Goal: Transaction & Acquisition: Purchase product/service

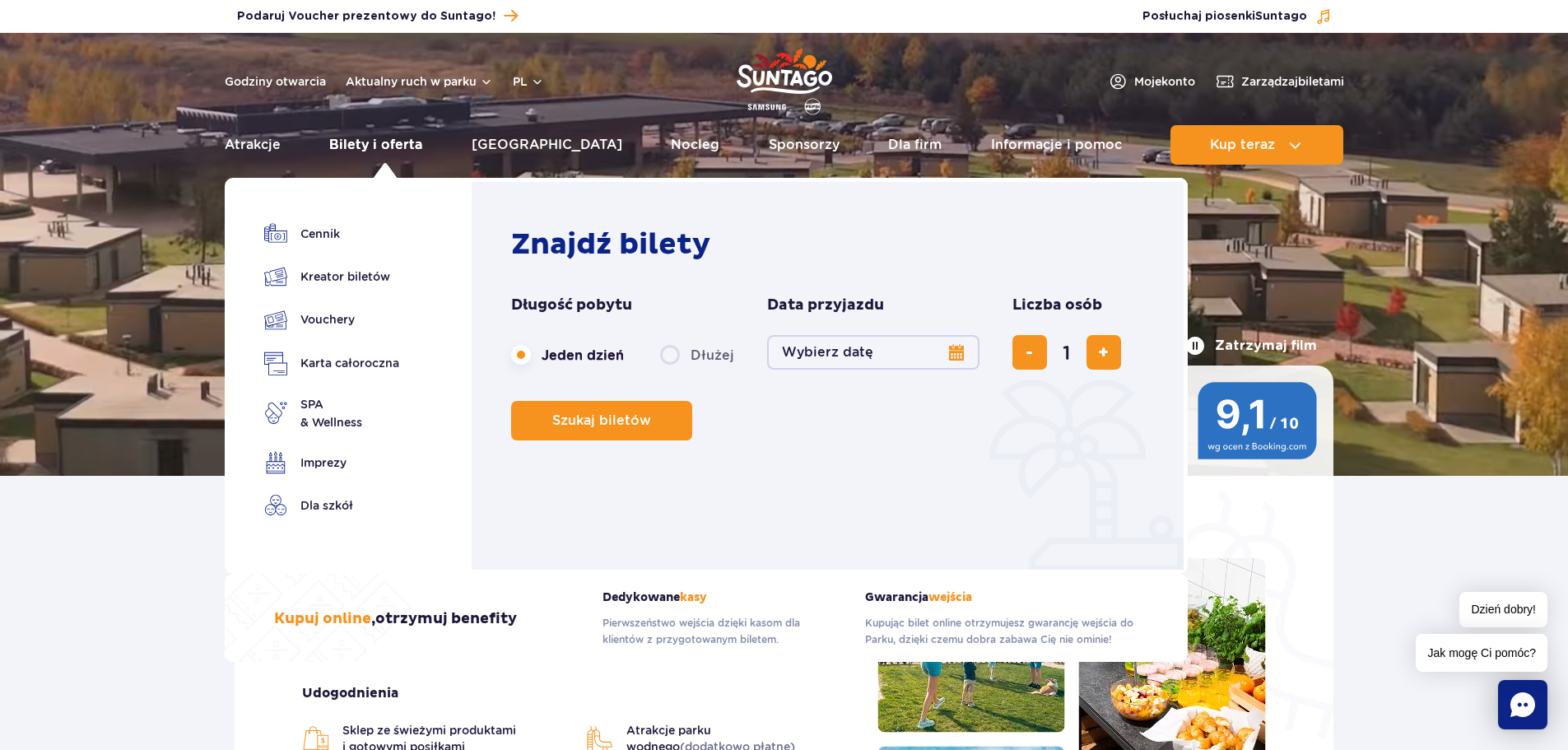
click at [353, 139] on link "Bilety i oferta" at bounding box center [376, 144] width 93 height 40
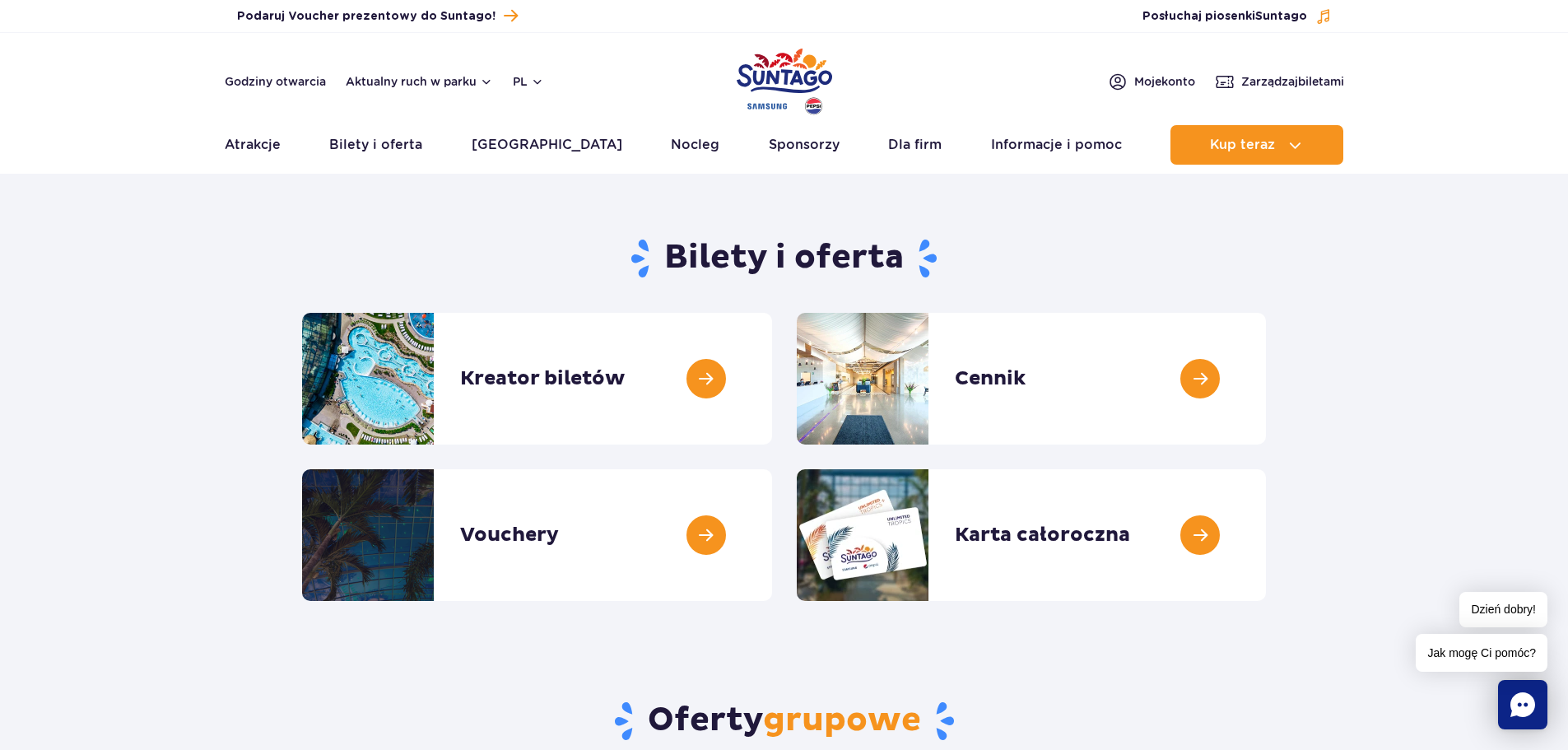
click at [785, 75] on img "Park of Poland" at bounding box center [784, 81] width 95 height 76
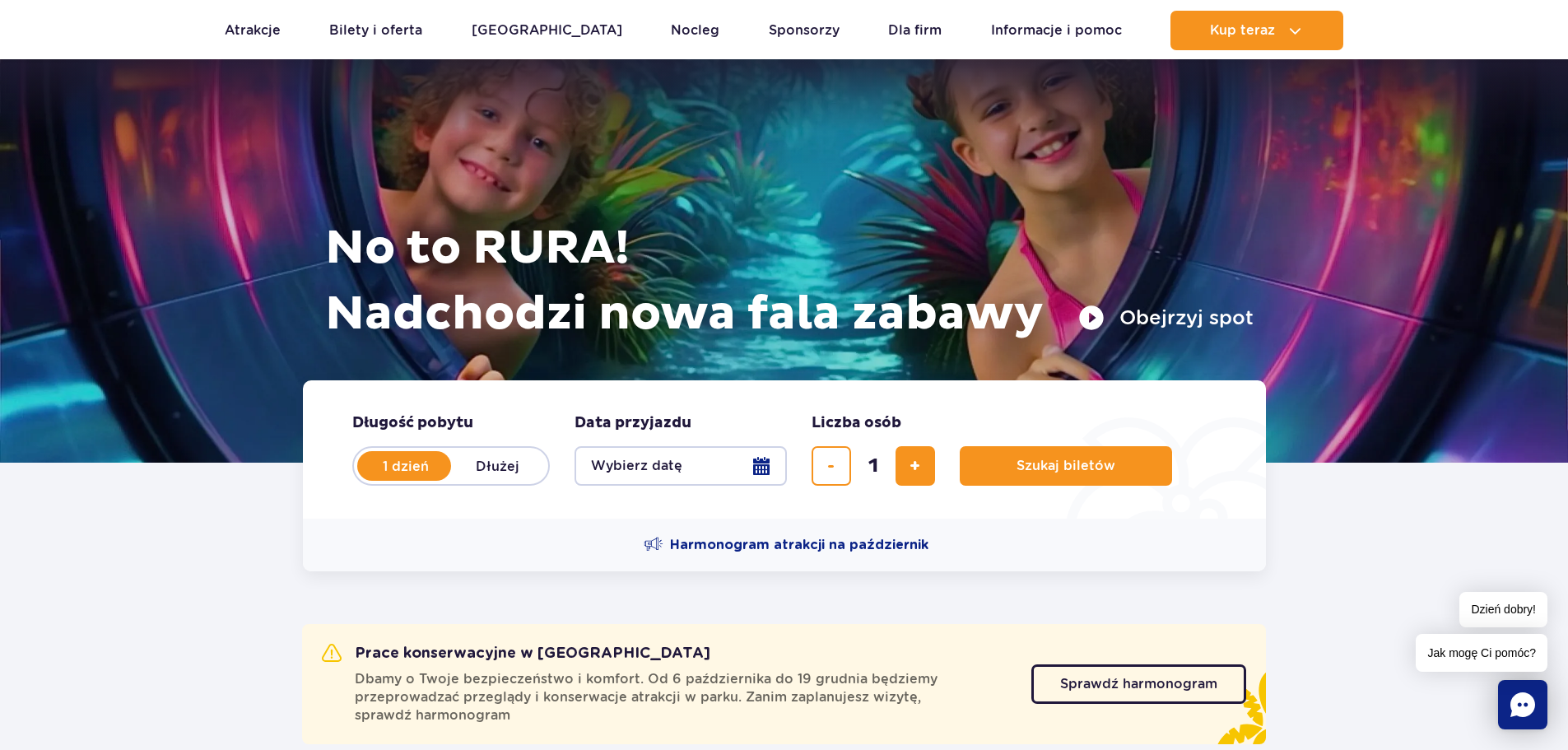
scroll to position [192, 0]
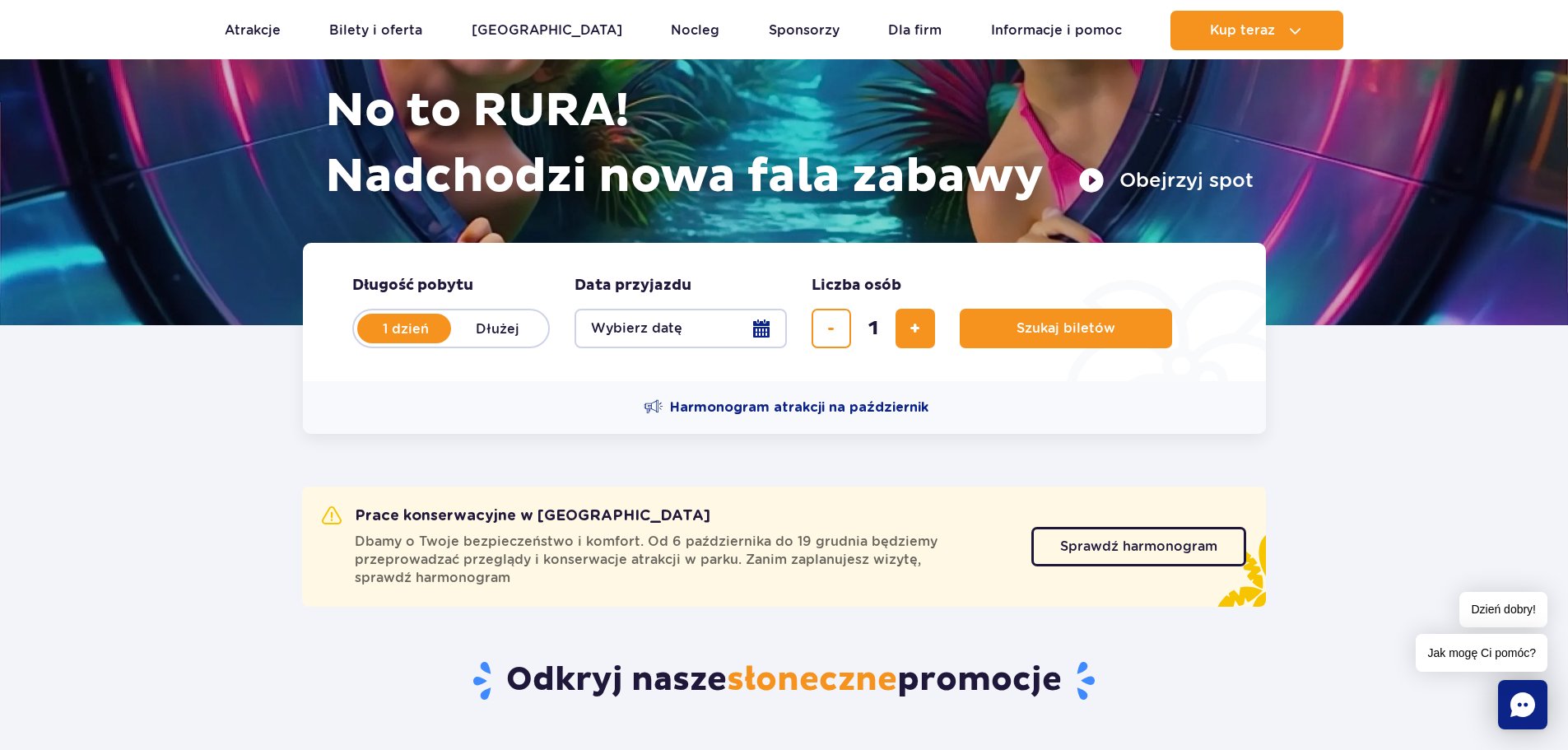
click at [514, 332] on label "Dłużej" at bounding box center [498, 328] width 93 height 35
click at [469, 342] on input "Dłużej" at bounding box center [460, 344] width 18 height 3
radio input "false"
radio input "true"
click at [755, 330] on button "Wybierz datę" at bounding box center [680, 328] width 212 height 40
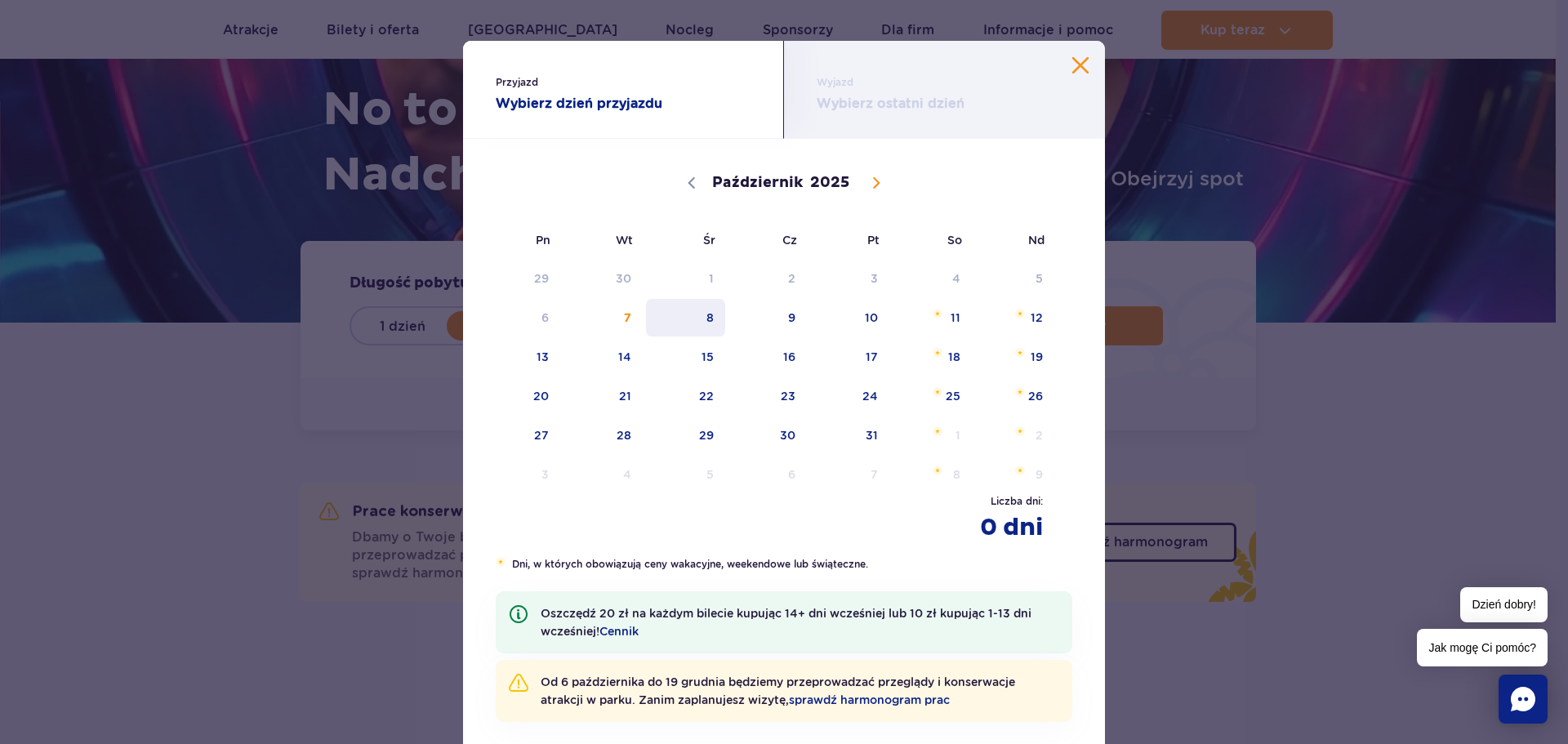
click at [701, 318] on span "8" at bounding box center [686, 318] width 83 height 38
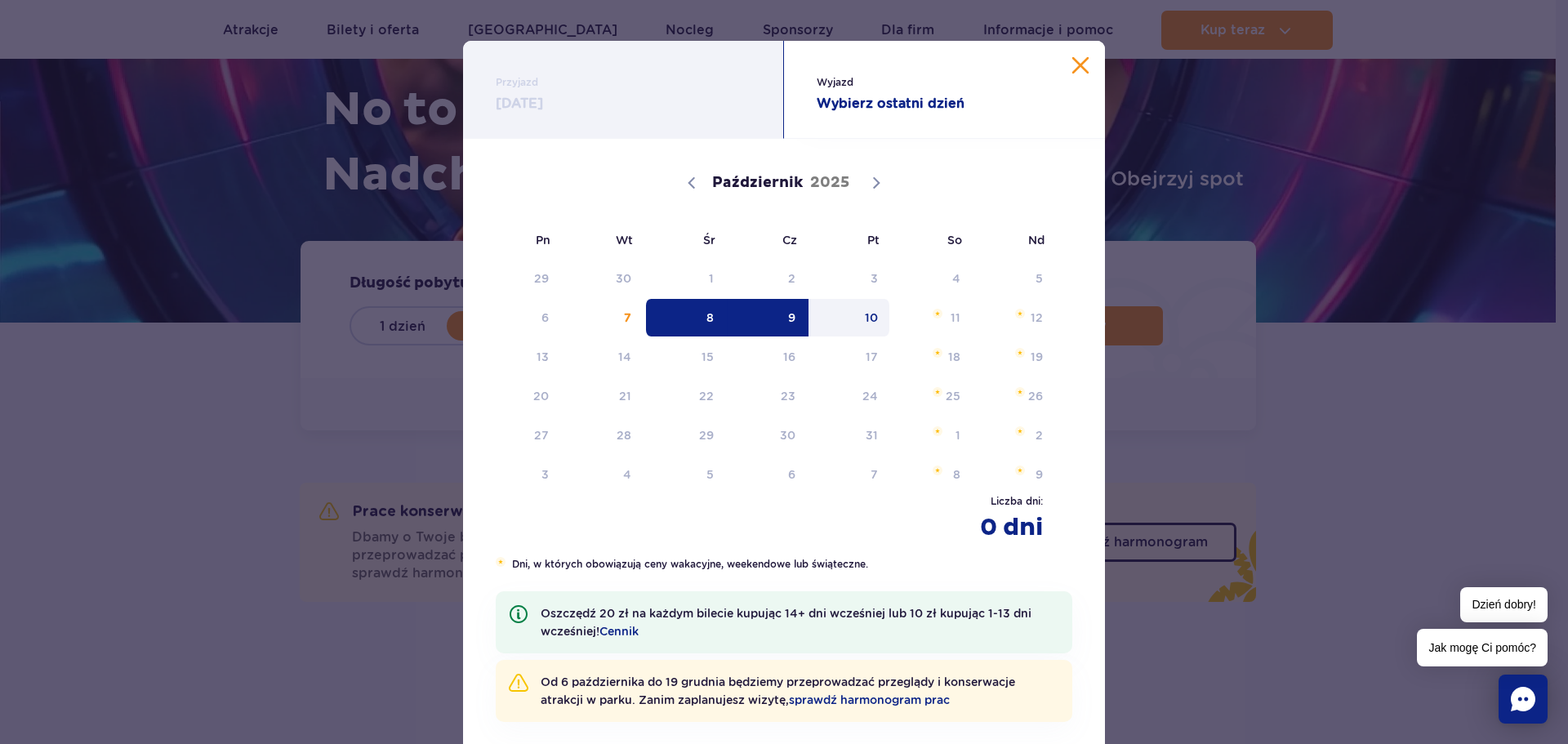
click at [1302, 356] on div "Przyjazd 08.10.25 Wyjazd Wybierz ostatni dzień 08.10.2025 Październik 2025 Pn W…" at bounding box center [784, 372] width 1568 height 744
drag, startPoint x: 791, startPoint y: 319, endPoint x: 638, endPoint y: 365, distance: 159.8
click at [638, 365] on div "29 30 1 2 3 4 5 6 7 8 9 10 11 12 13 14 15 16 17 18 19 20 21 22 23 24 25 26 27 2…" at bounding box center [768, 376] width 576 height 235
click at [1391, 311] on div "Przyjazd 08.10.25 Wyjazd Wybierz ostatni dzień 08.10.2025 Październik 2025 Pn W…" at bounding box center [784, 372] width 1568 height 744
click at [1072, 70] on button "Zamknij kalendarz" at bounding box center [1079, 65] width 16 height 16
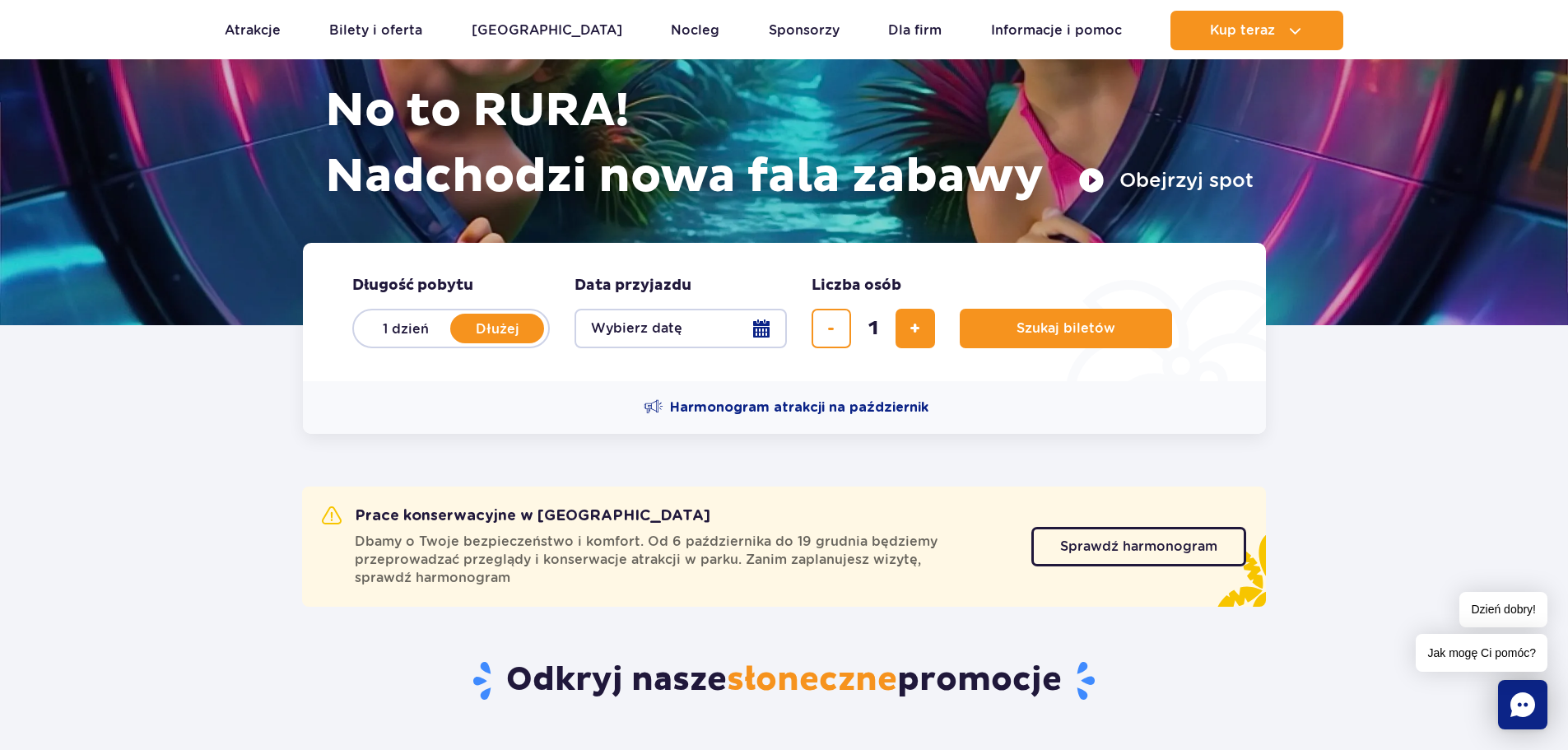
click at [767, 336] on button "Wybierz datę" at bounding box center [680, 328] width 212 height 40
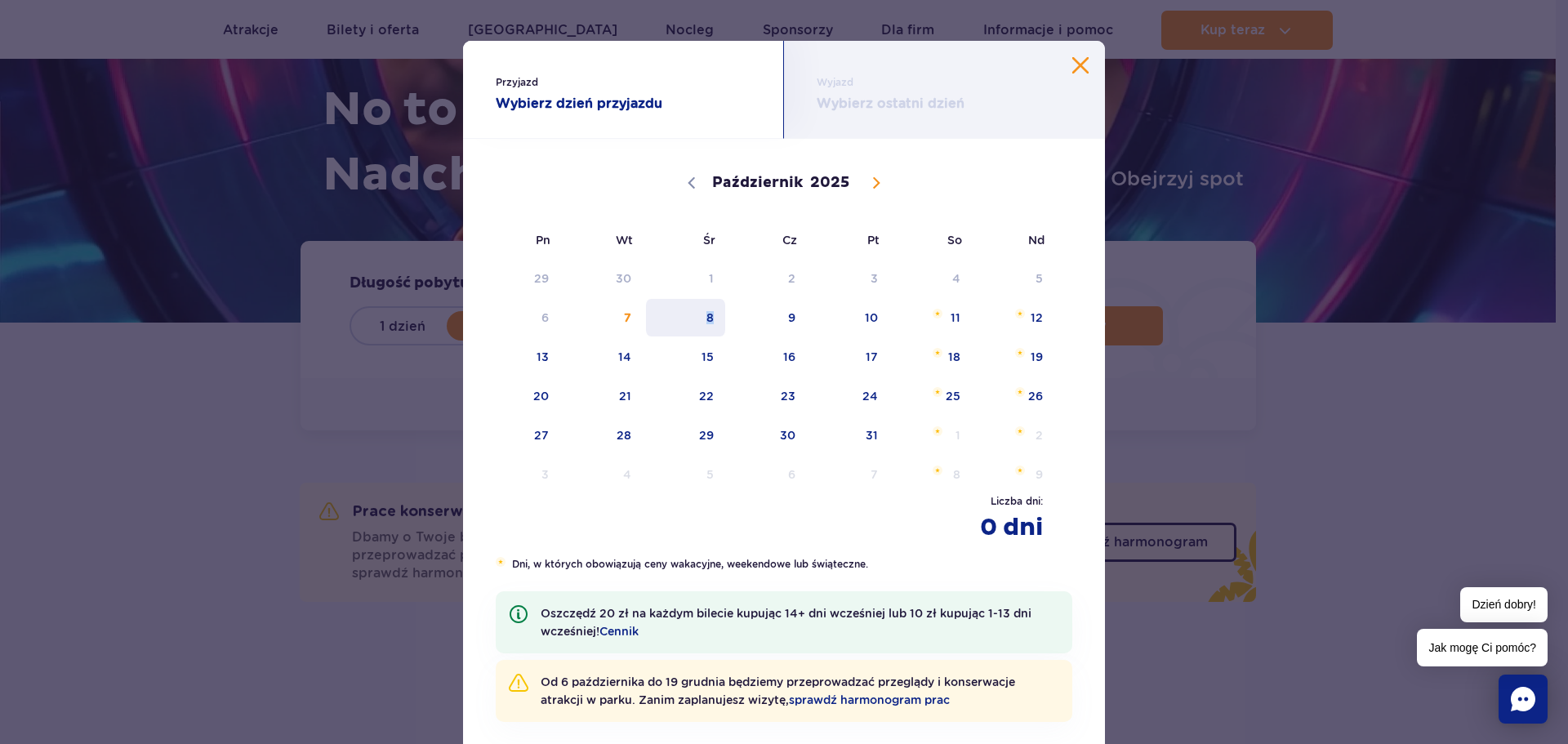
click at [704, 315] on span "8" at bounding box center [686, 318] width 83 height 38
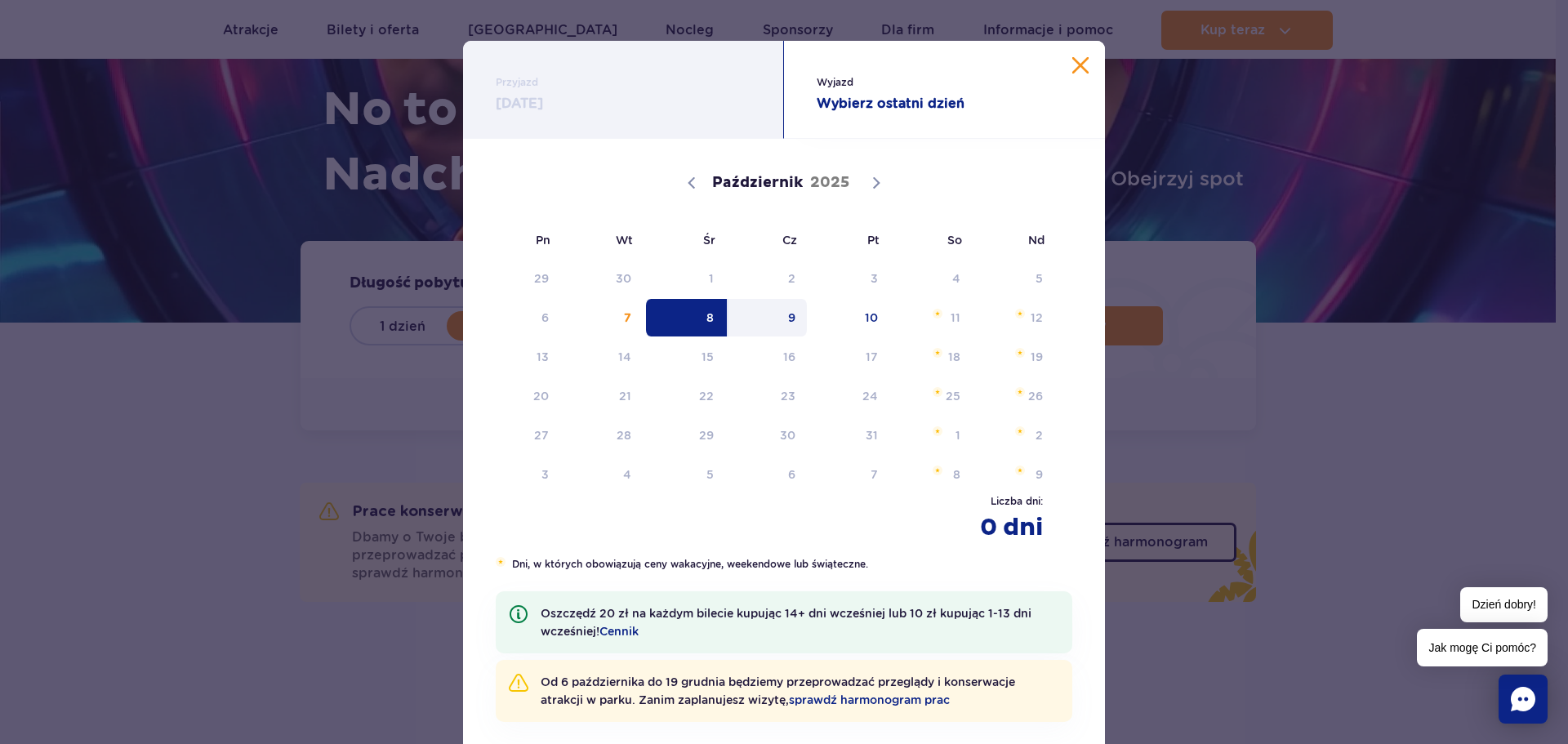
click at [786, 316] on span "9" at bounding box center [768, 318] width 83 height 38
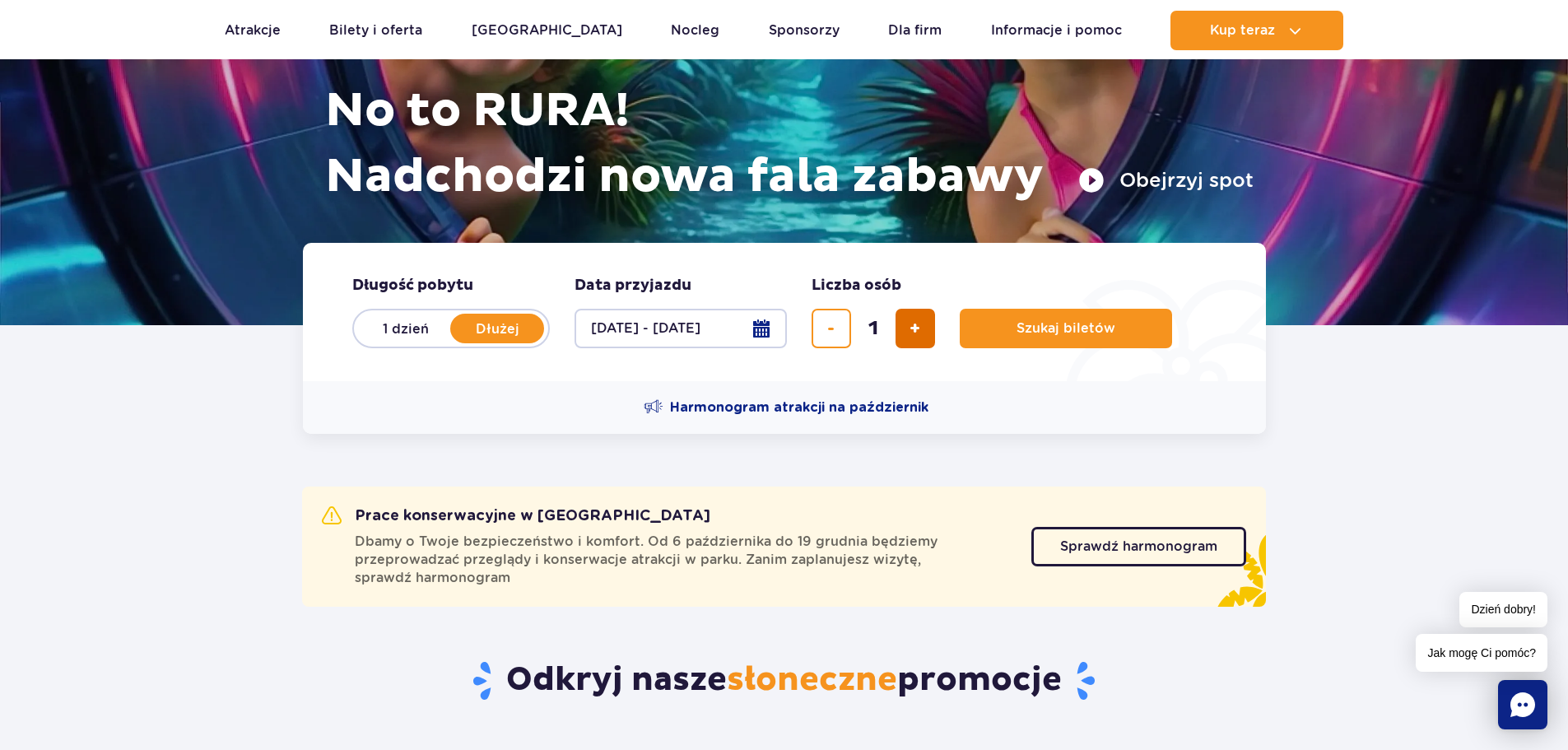
click at [915, 329] on span "dodaj bilet" at bounding box center [915, 329] width 11 height 0
type input "5"
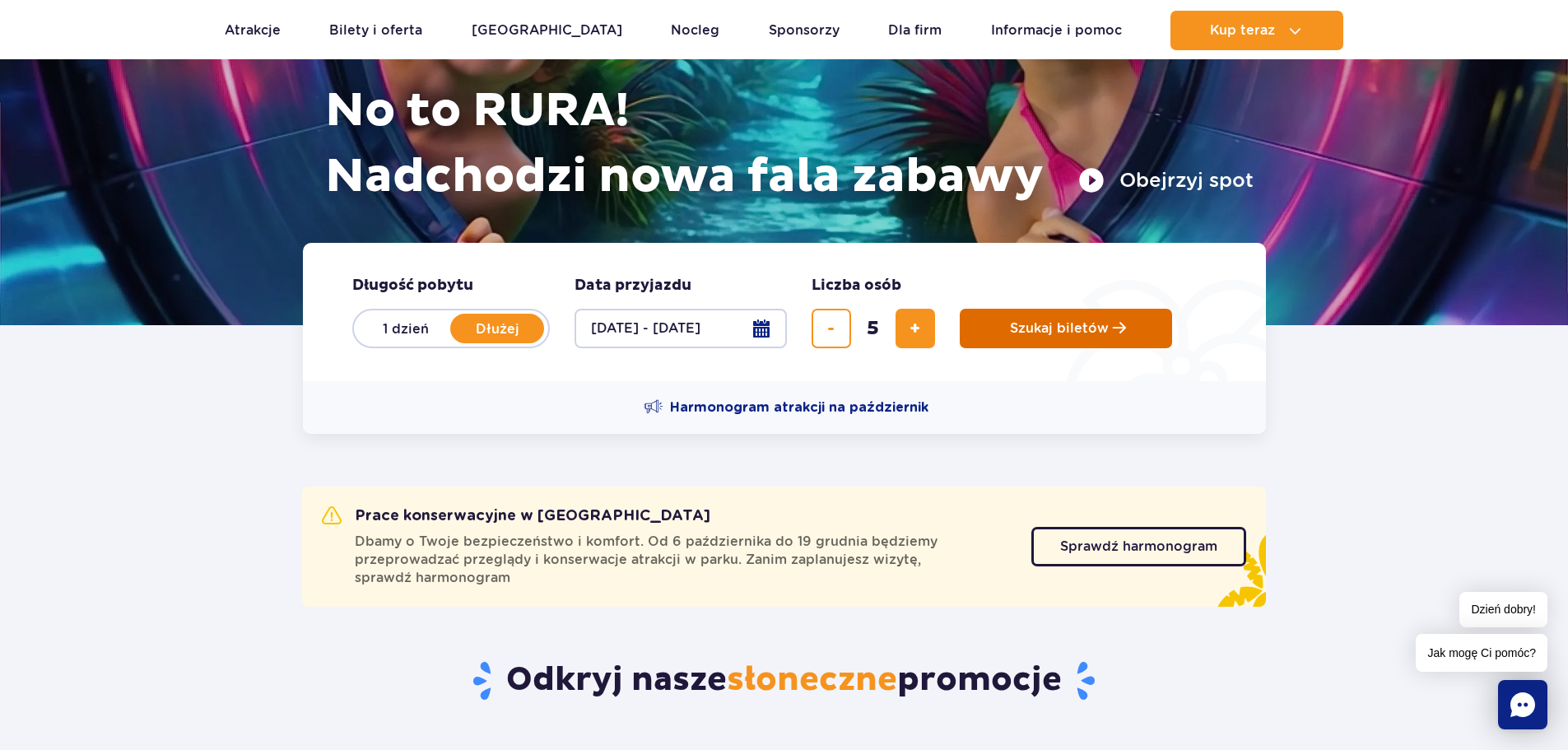
click at [1080, 333] on span "Szukaj biletów" at bounding box center [1059, 328] width 99 height 14
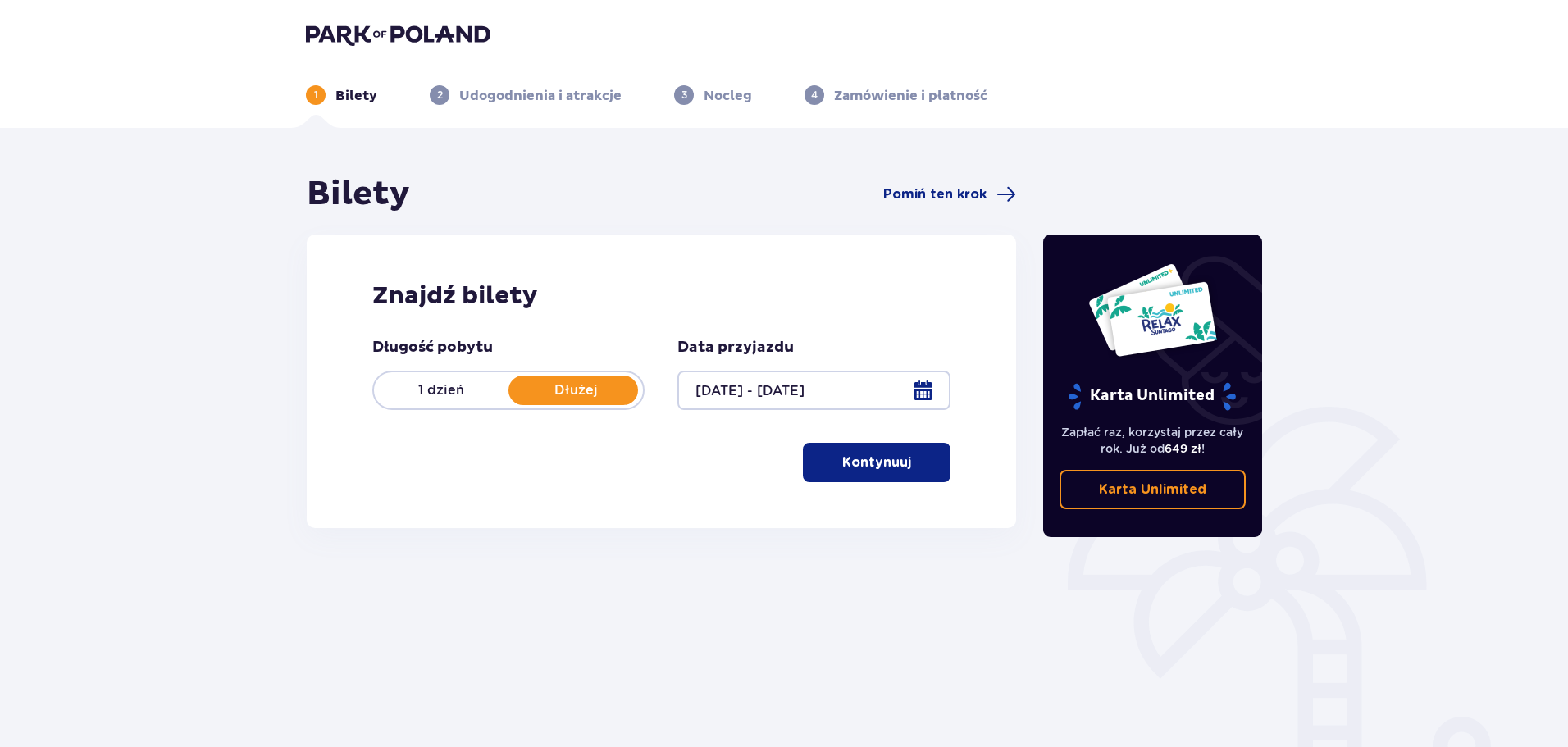
click at [855, 466] on p "Kontynuuj" at bounding box center [876, 462] width 69 height 18
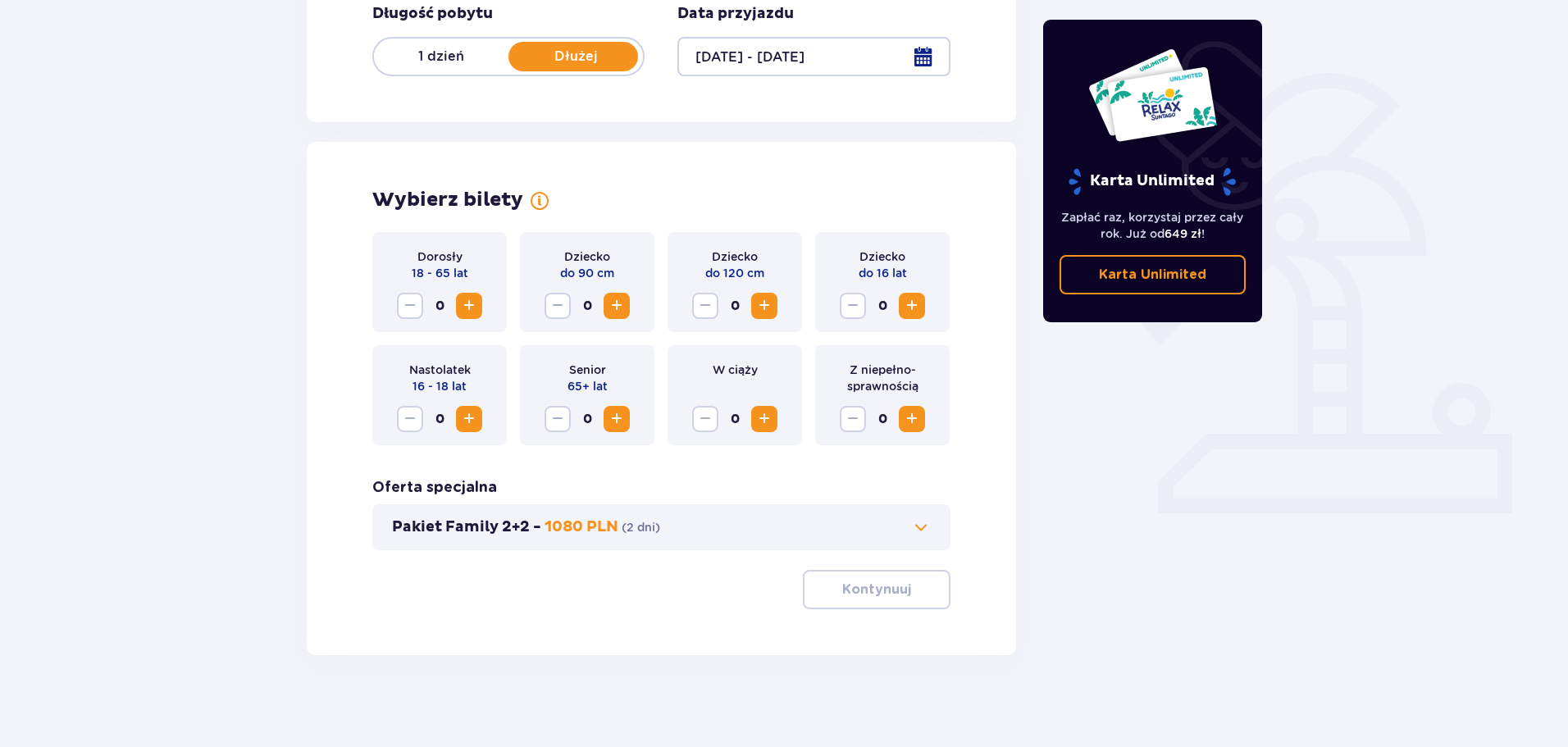
scroll to position [340, 0]
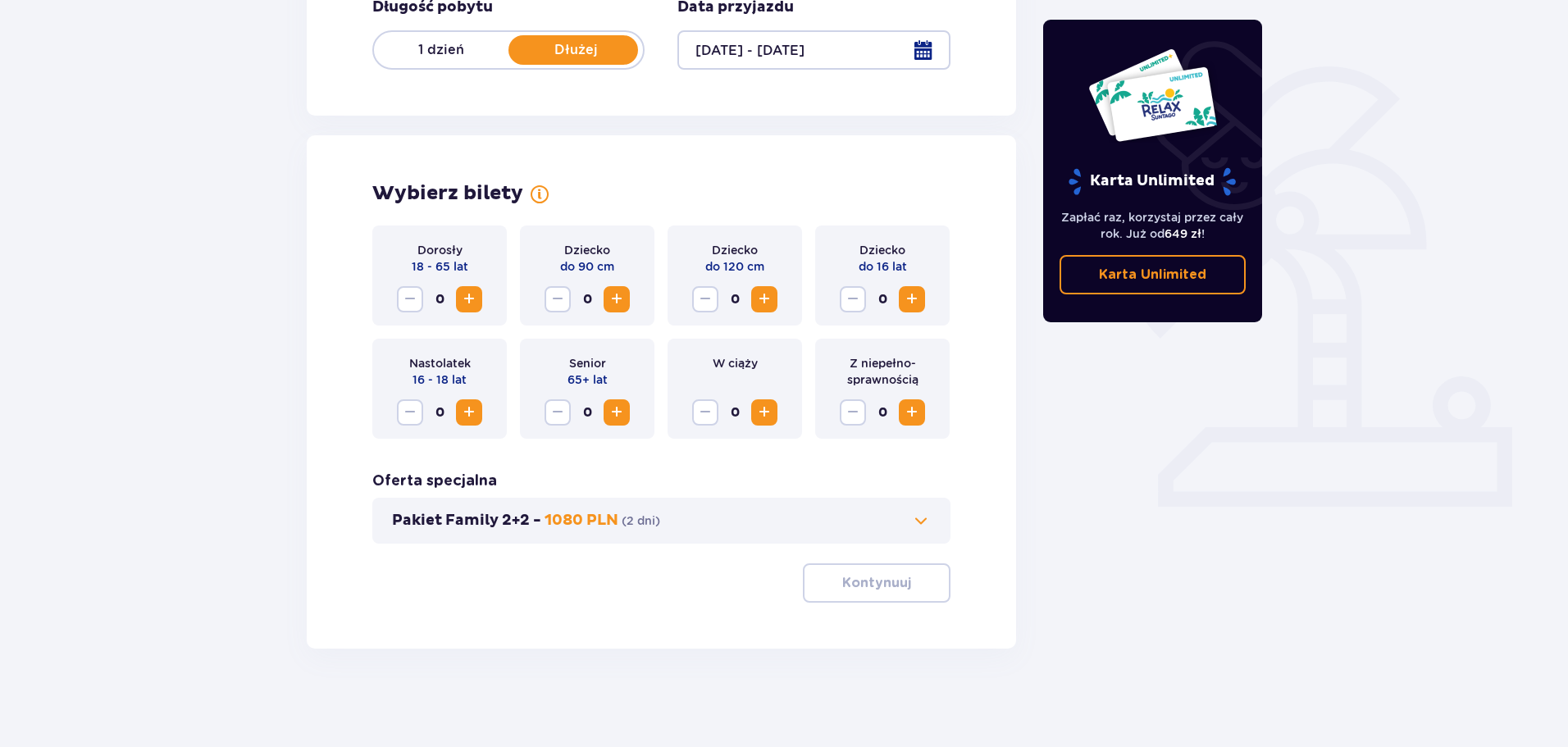
click at [469, 299] on span "Zwiększ" at bounding box center [469, 299] width 19 height 19
click at [614, 297] on span "Zwiększ" at bounding box center [616, 299] width 19 height 19
click at [555, 299] on span "Zmniejsz" at bounding box center [557, 299] width 19 height 19
click at [469, 295] on span "Zwiększ" at bounding box center [469, 299] width 19 height 19
click at [766, 299] on span "Zwiększ" at bounding box center [764, 299] width 19 height 19
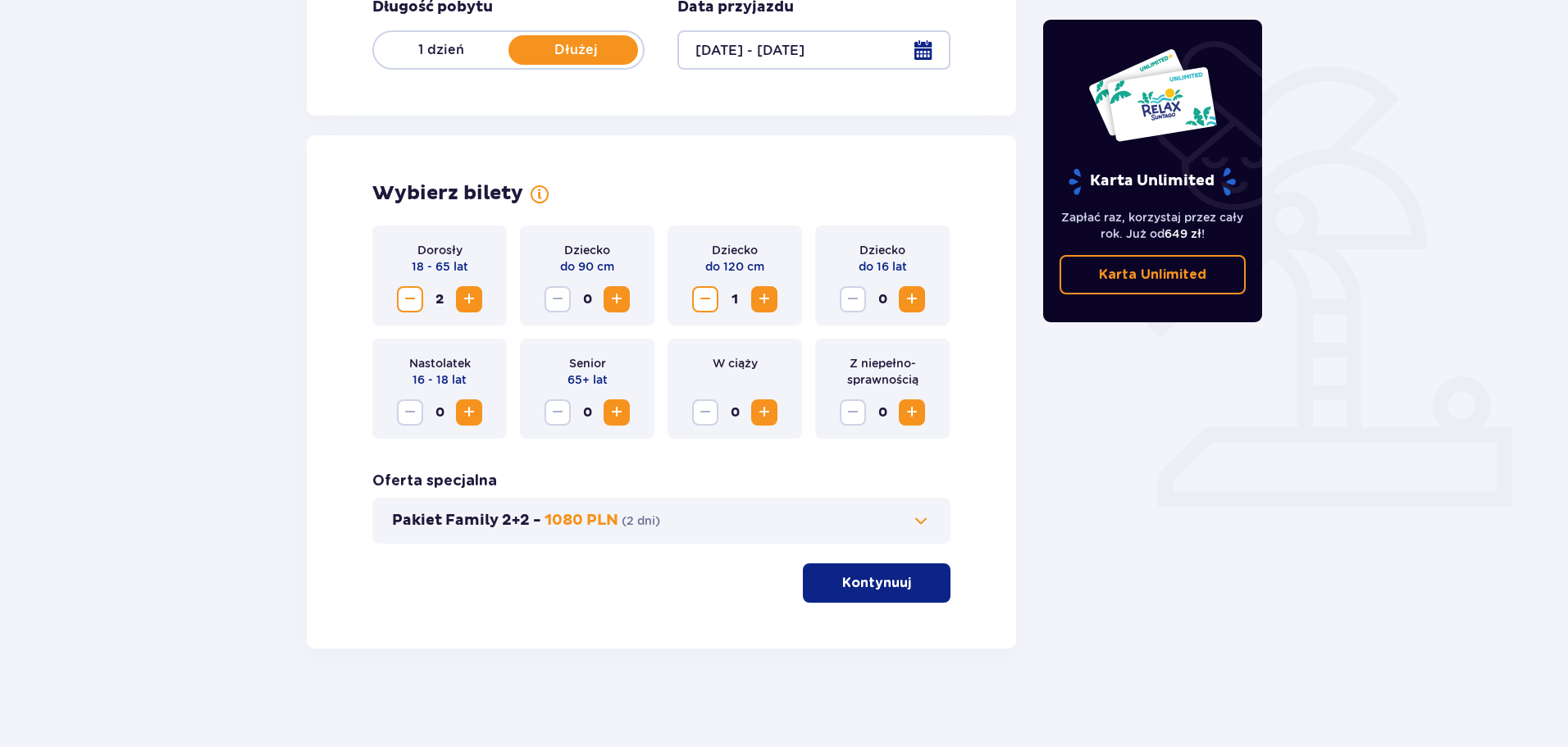
click at [915, 296] on span "Zwiększ" at bounding box center [911, 299] width 19 height 19
click at [916, 295] on span "Zwiększ" at bounding box center [911, 299] width 19 height 19
click at [863, 588] on p "Kontynuuj" at bounding box center [876, 582] width 69 height 18
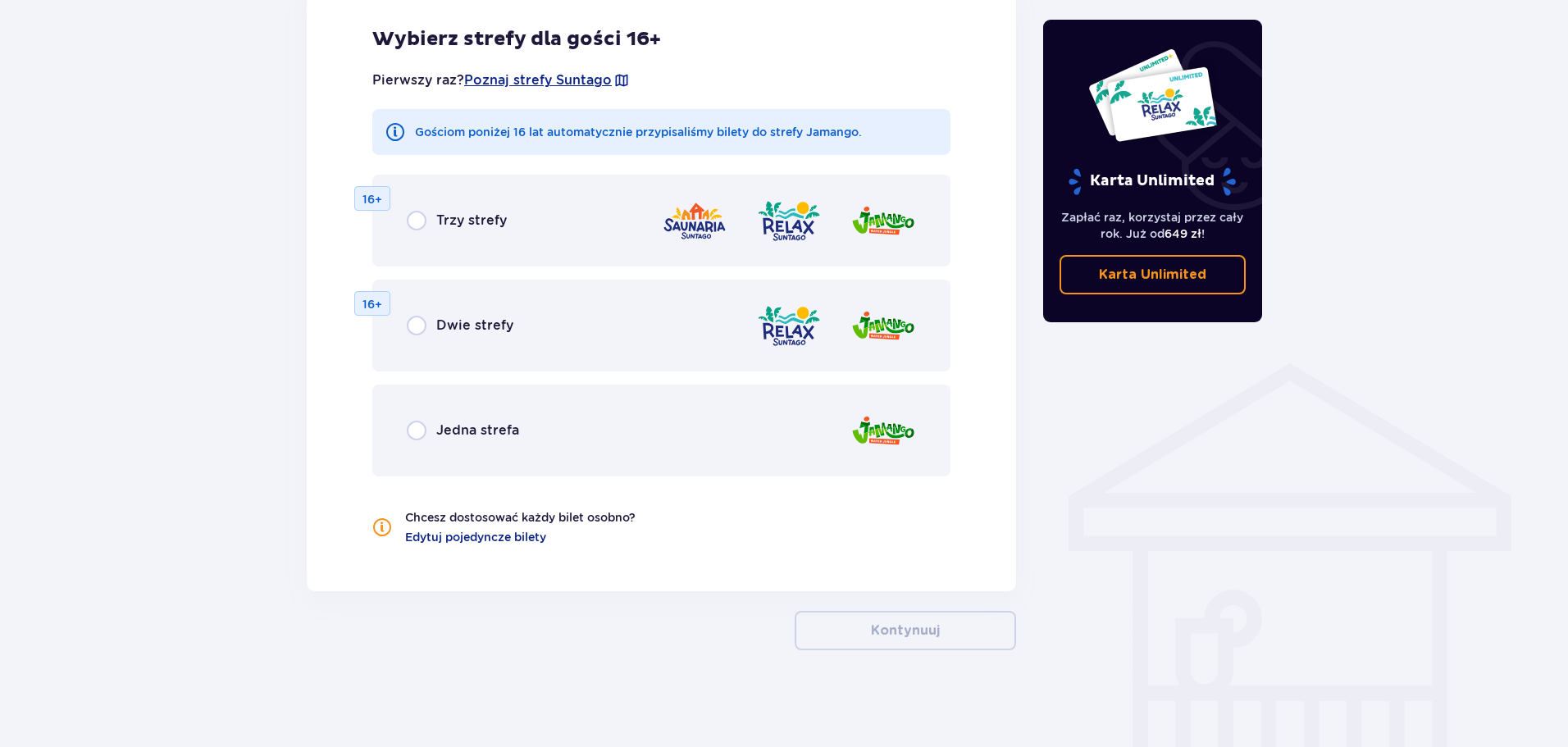
scroll to position [969, 0]
click at [419, 431] on input "radio" at bounding box center [416, 428] width 19 height 19
radio input "true"
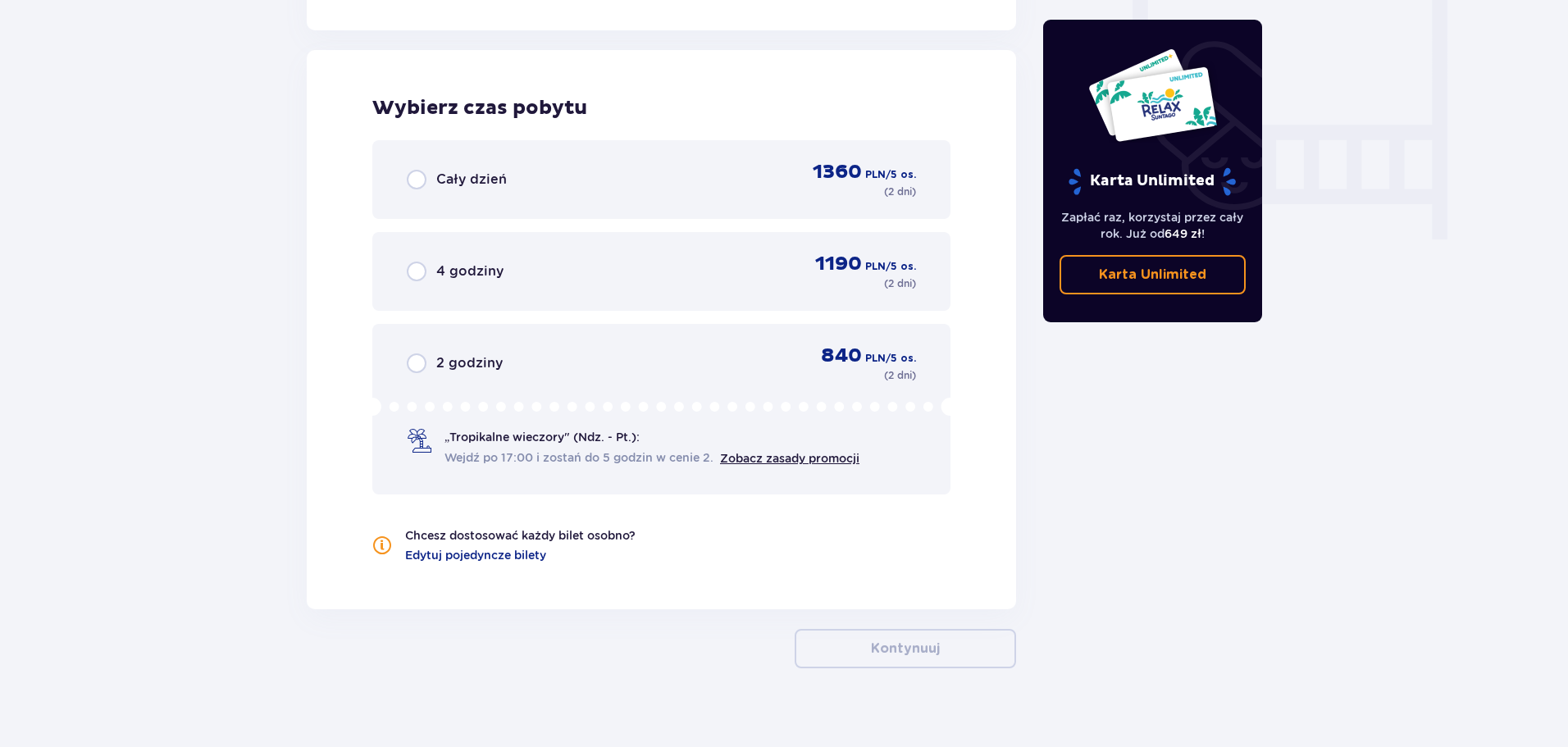
scroll to position [1540, 0]
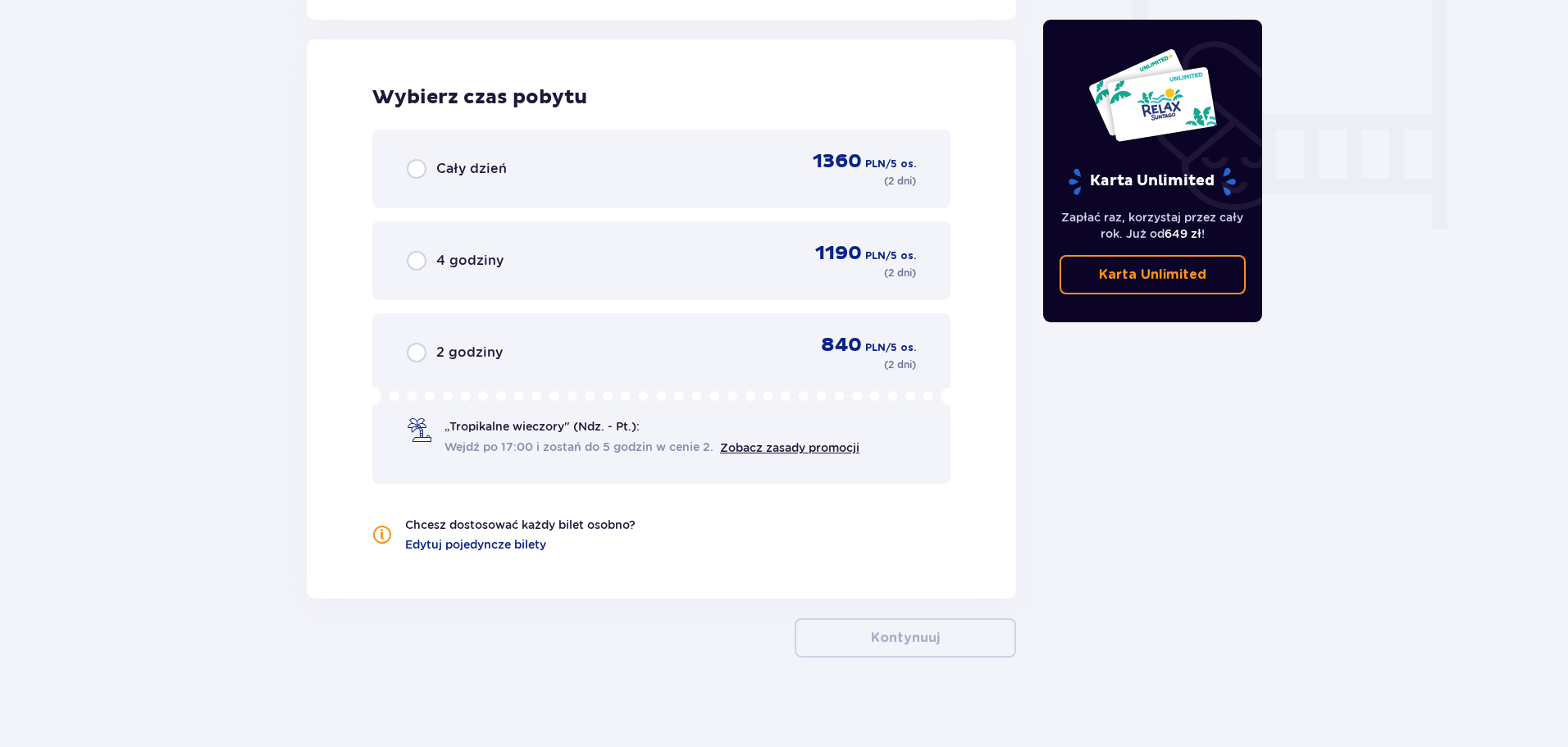
click at [419, 171] on input "radio" at bounding box center [416, 168] width 19 height 19
radio input "true"
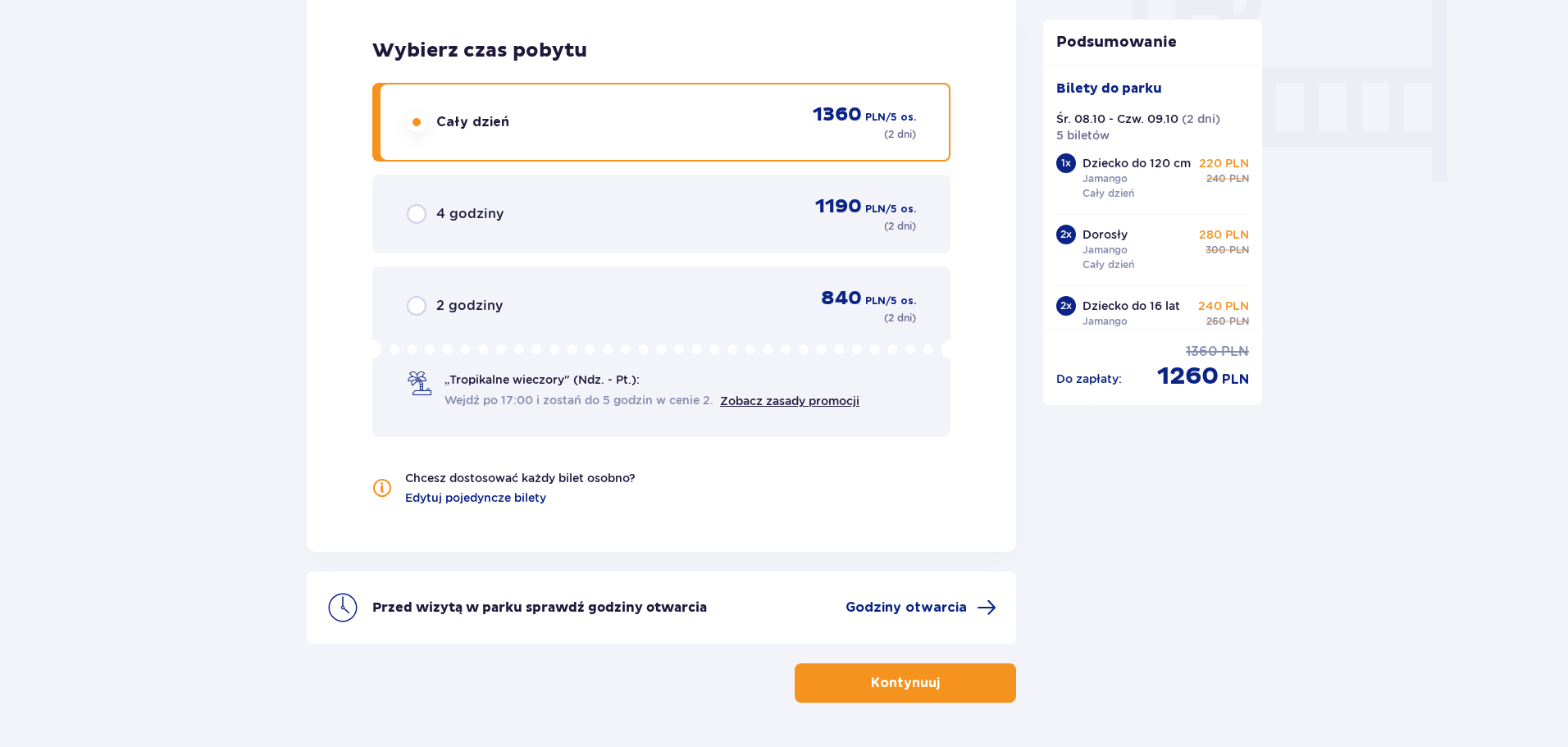
scroll to position [1640, 0]
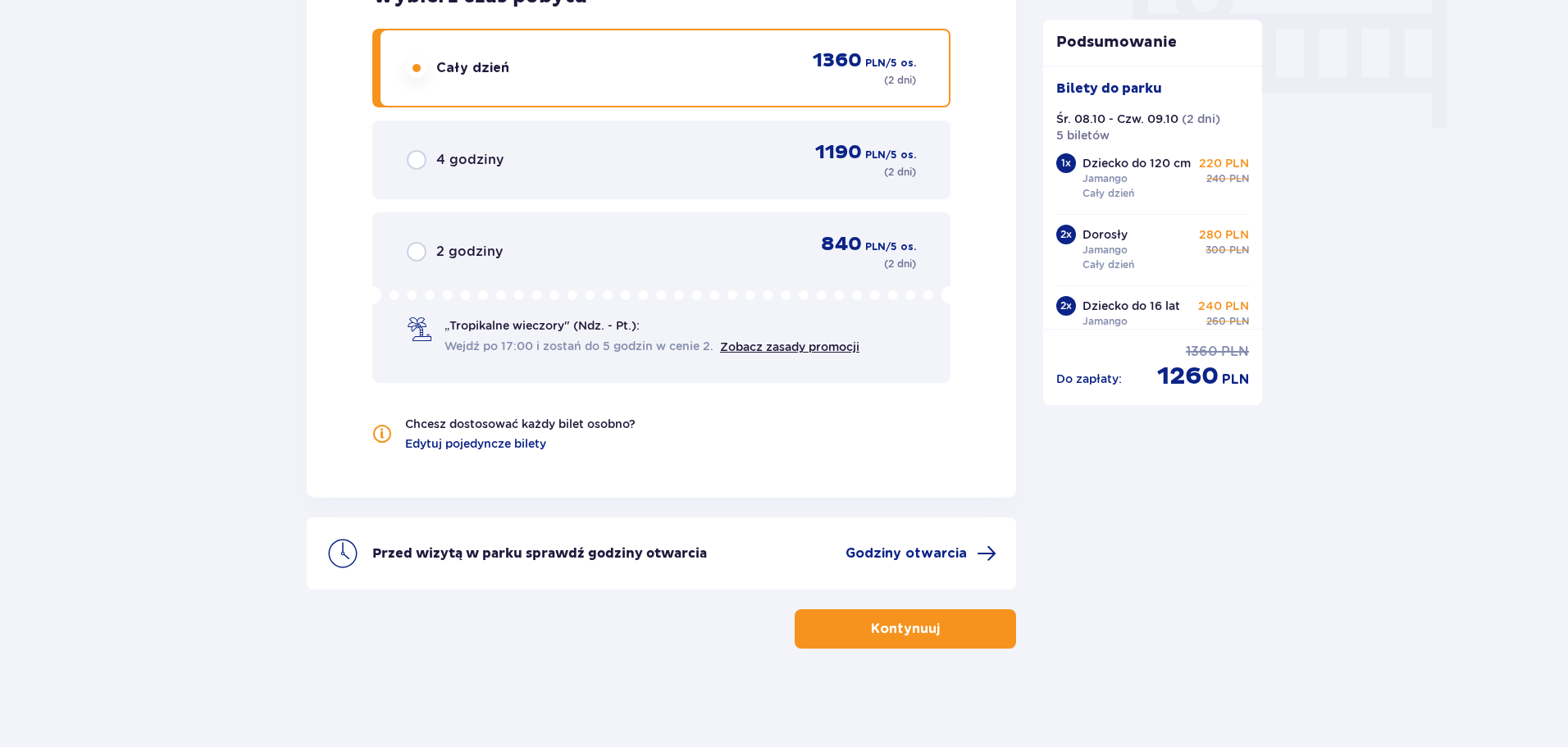
click at [918, 633] on p "Kontynuuj" at bounding box center [905, 629] width 69 height 18
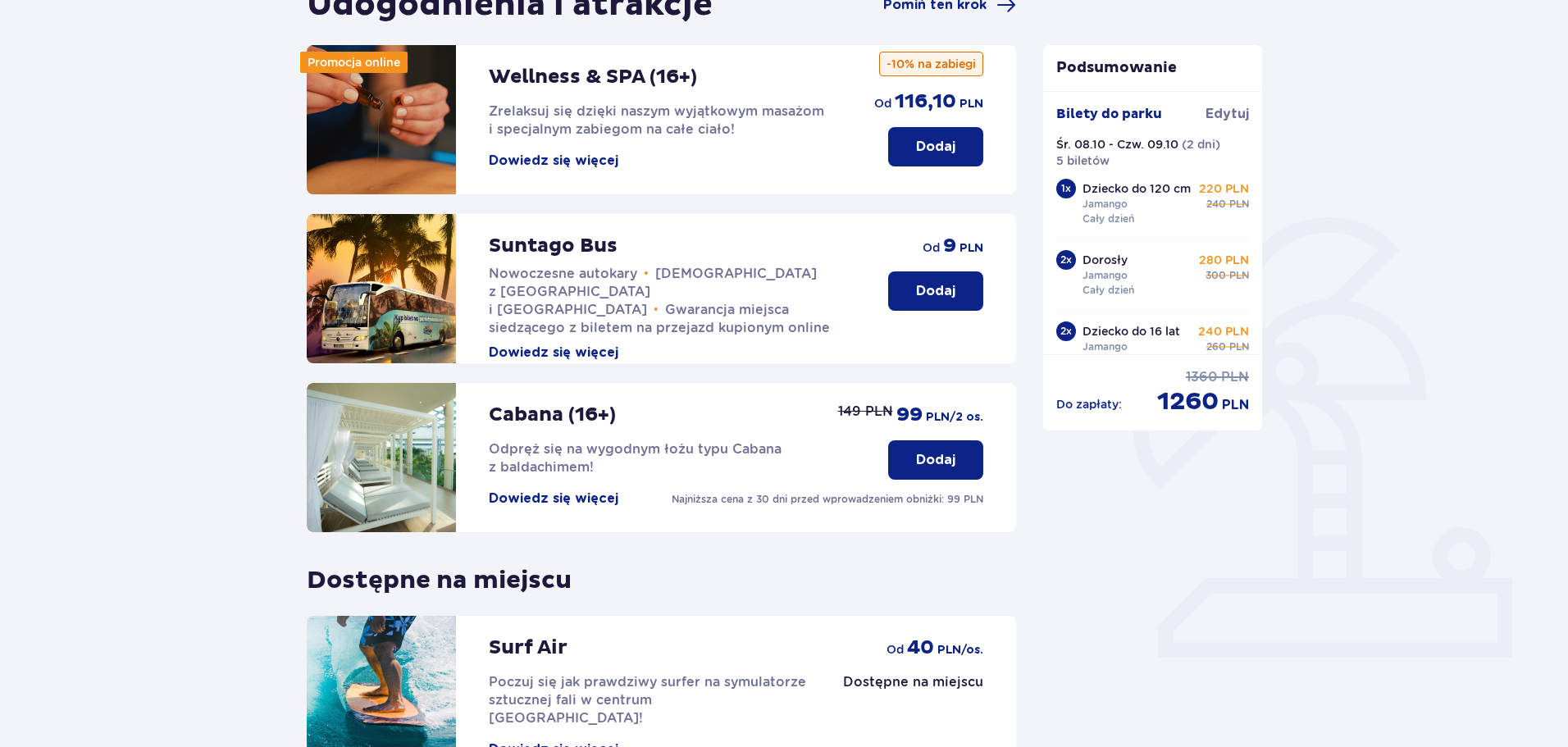
scroll to position [191, 0]
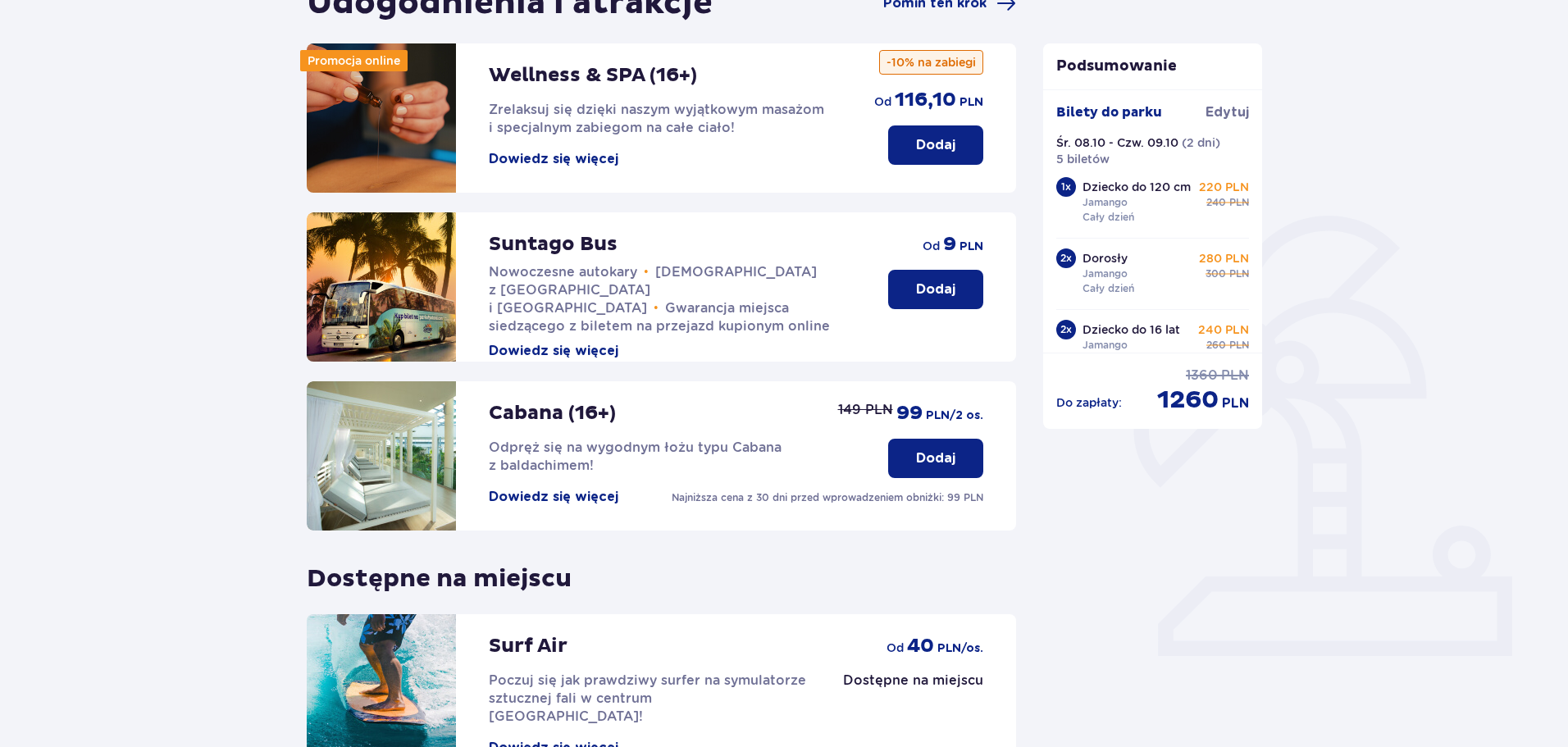
click at [941, 295] on p "Dodaj" at bounding box center [936, 288] width 40 height 18
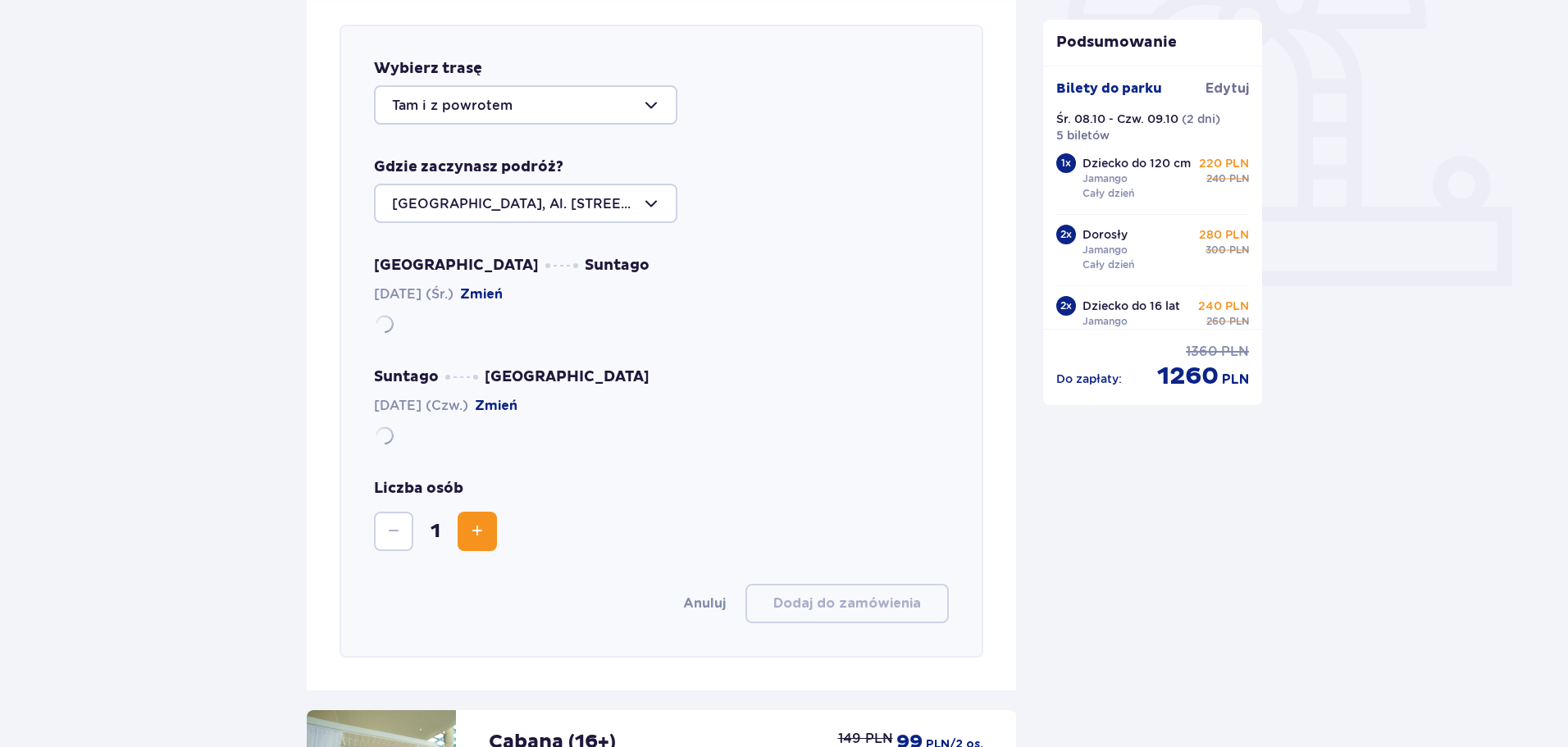
scroll to position [566, 0]
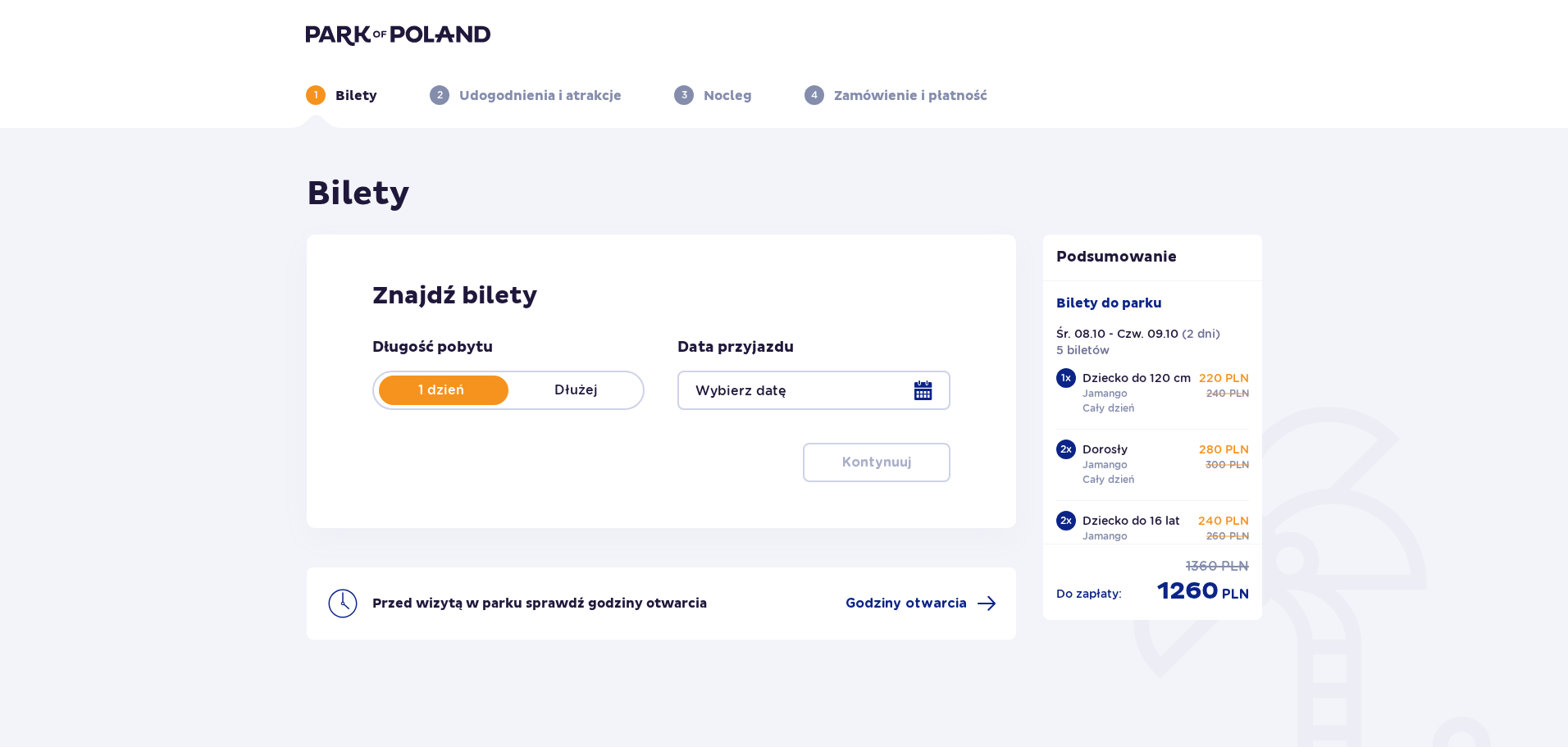
type input "08.10.25 - 09.10.25"
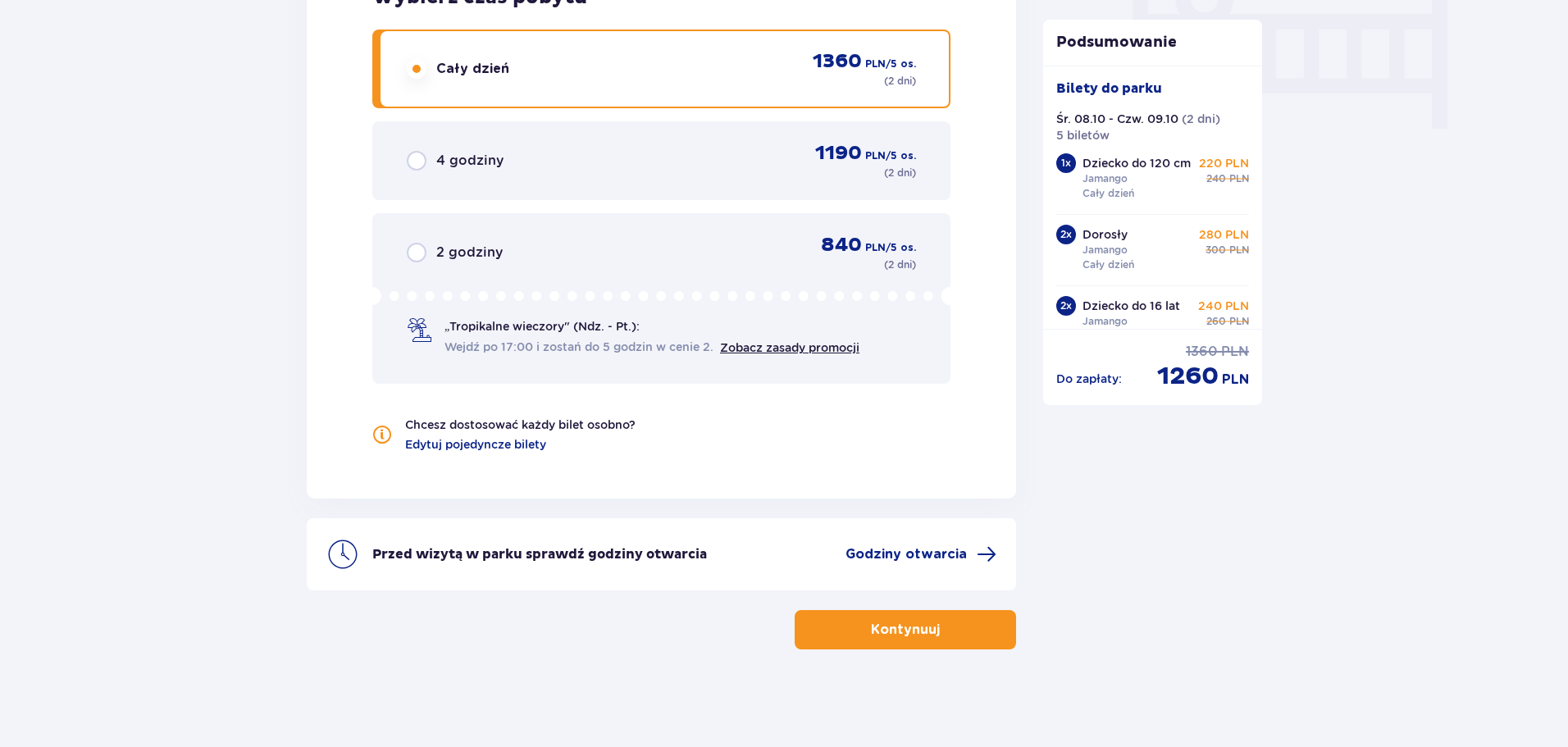
scroll to position [1640, 0]
click at [894, 633] on p "Kontynuuj" at bounding box center [905, 629] width 69 height 18
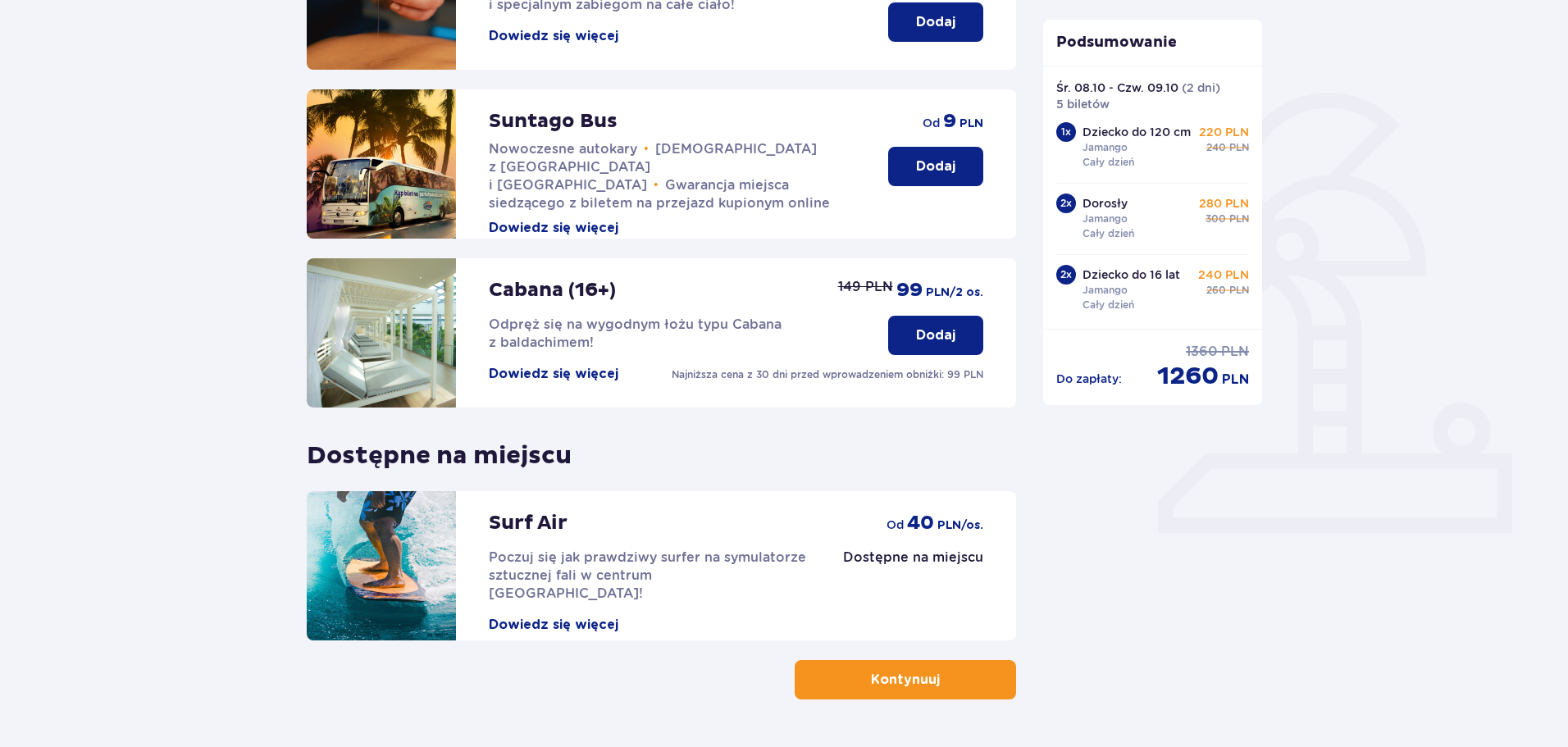
scroll to position [365, 0]
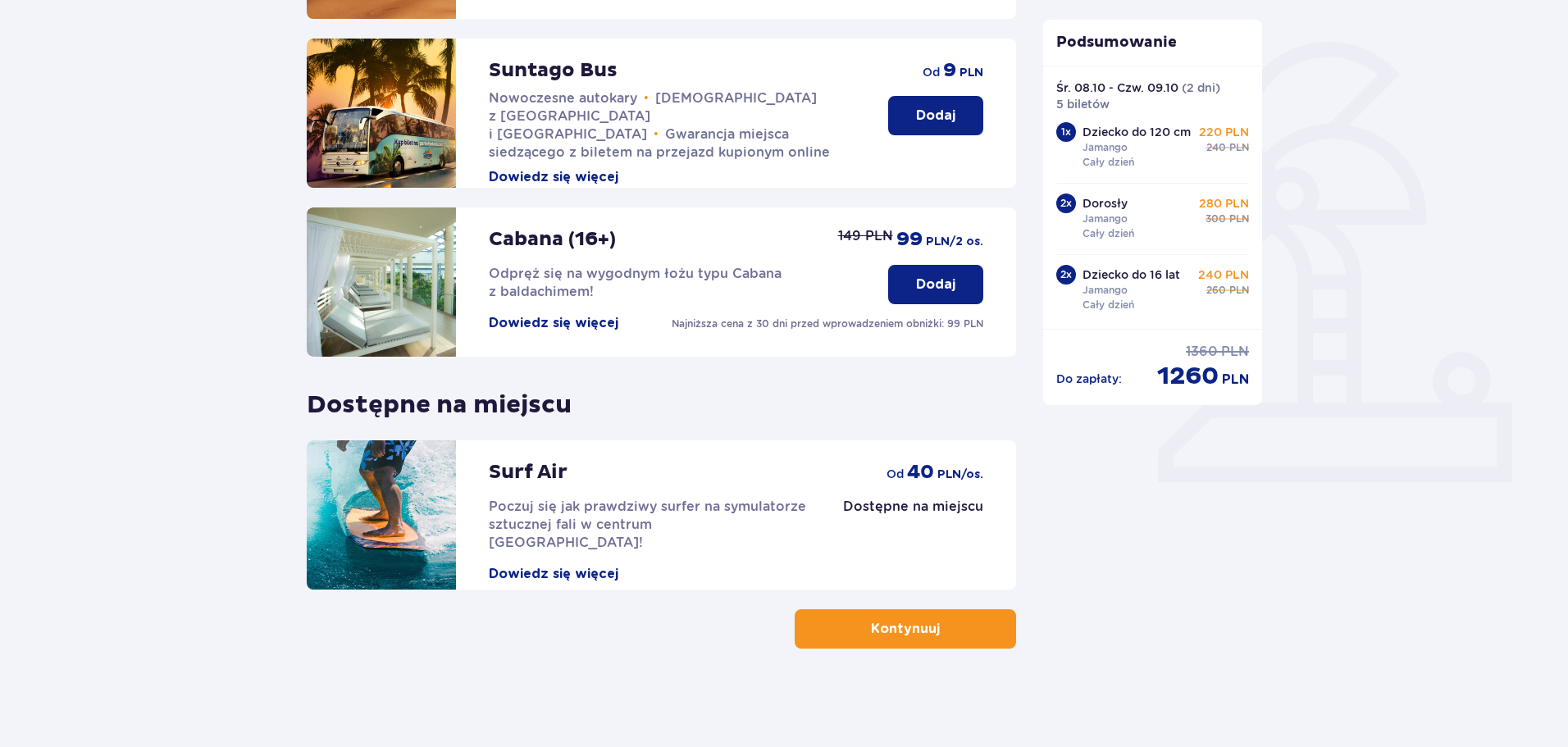
click at [919, 630] on p "Kontynuuj" at bounding box center [905, 629] width 69 height 18
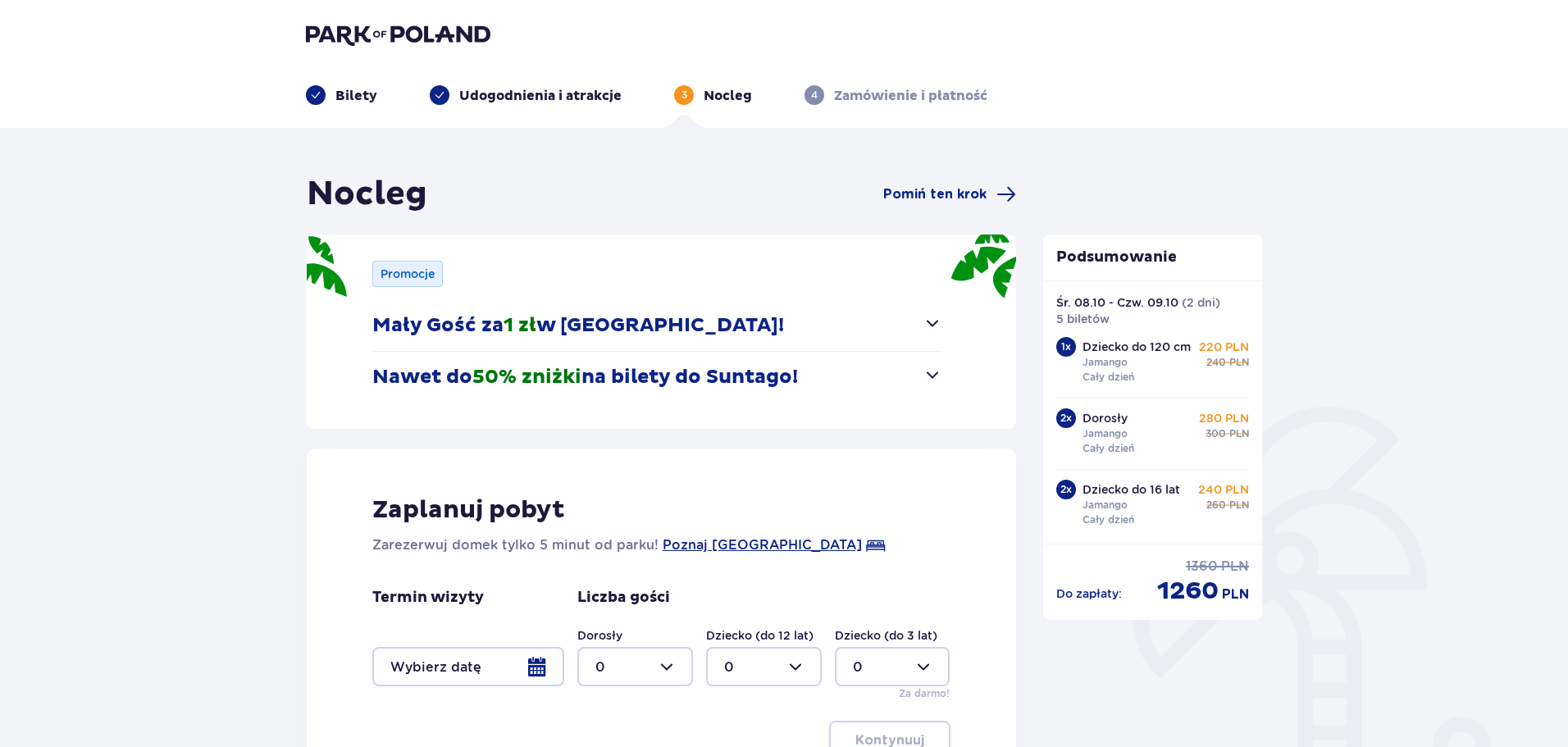
click at [933, 327] on span "button" at bounding box center [932, 322] width 19 height 19
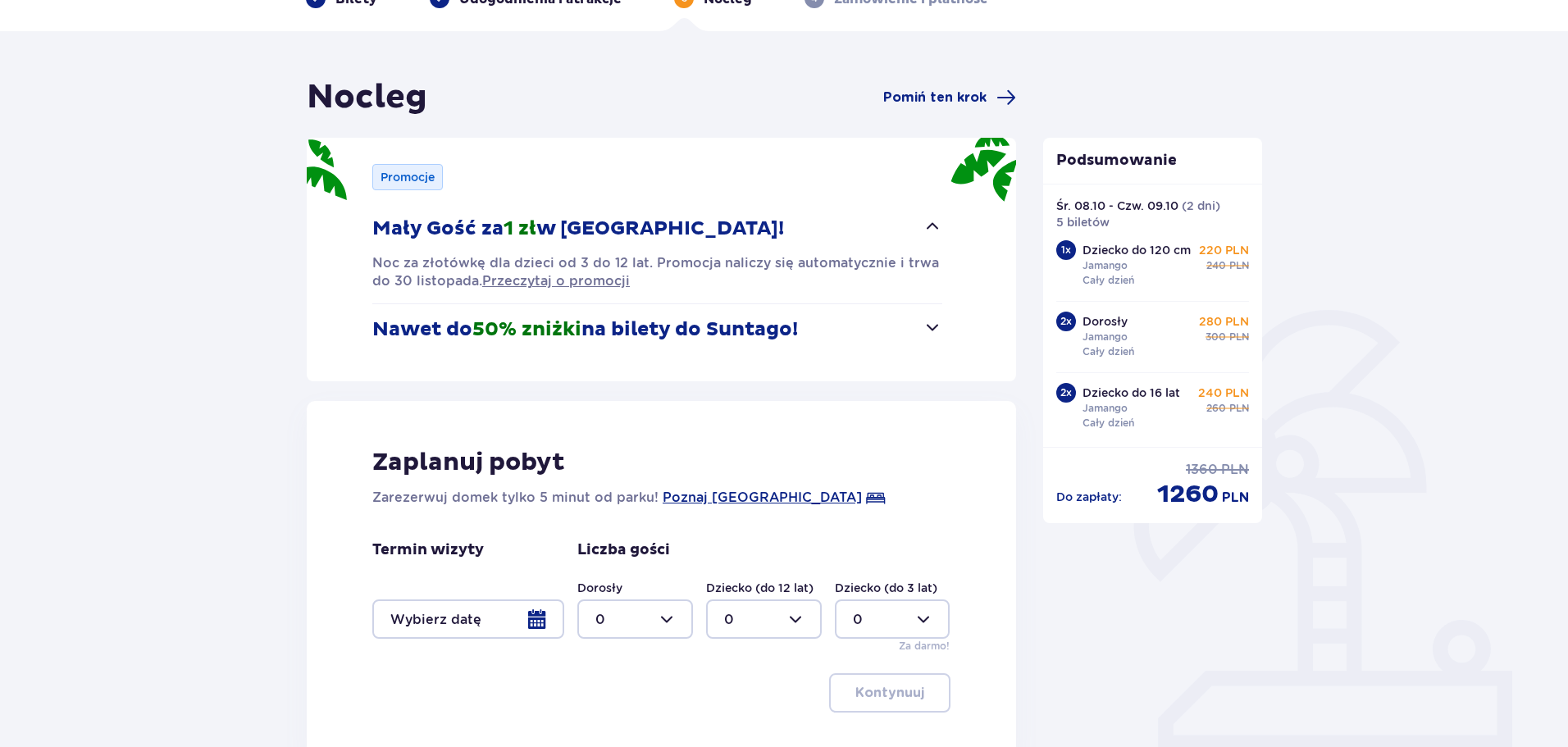
scroll to position [82, 0]
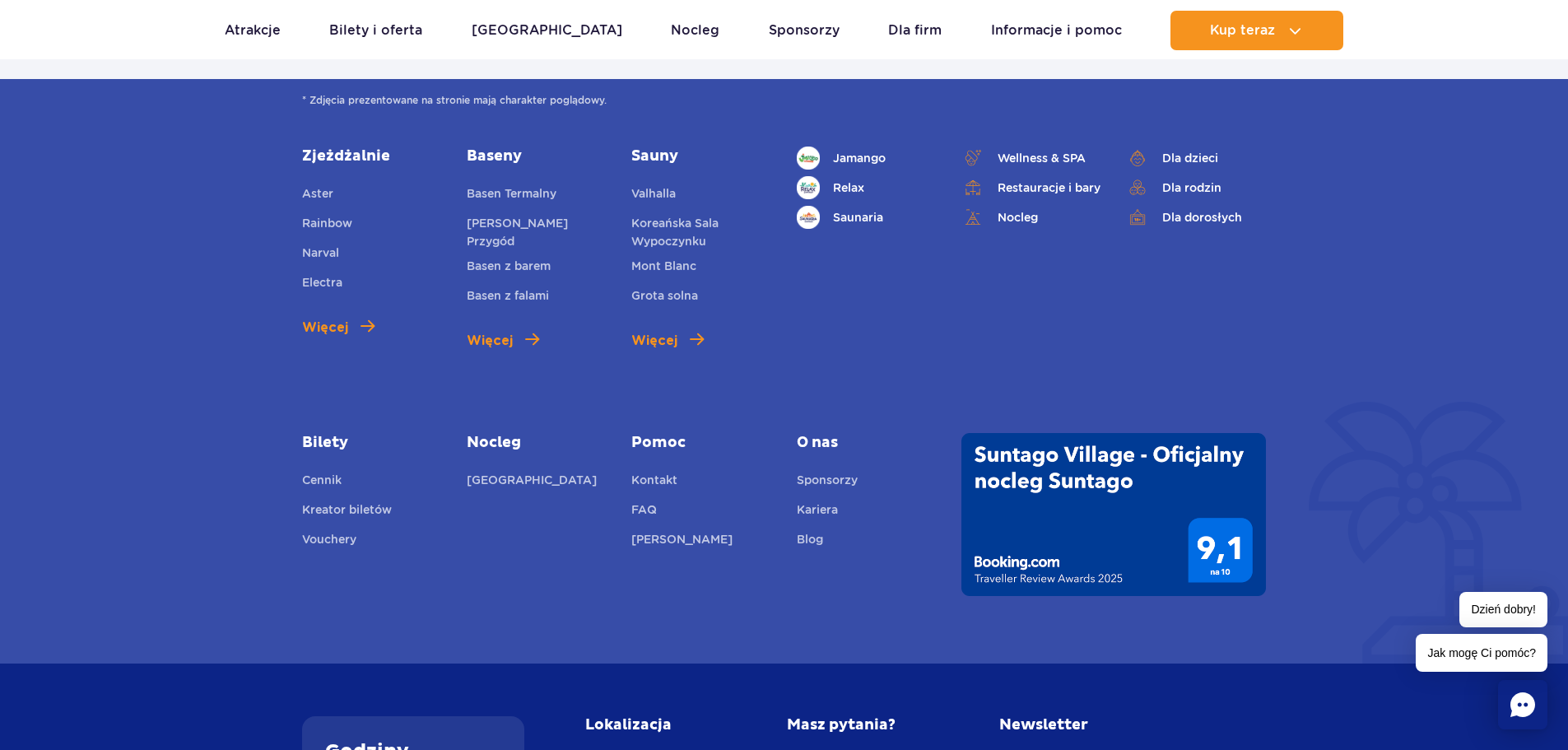
scroll to position [5907, 0]
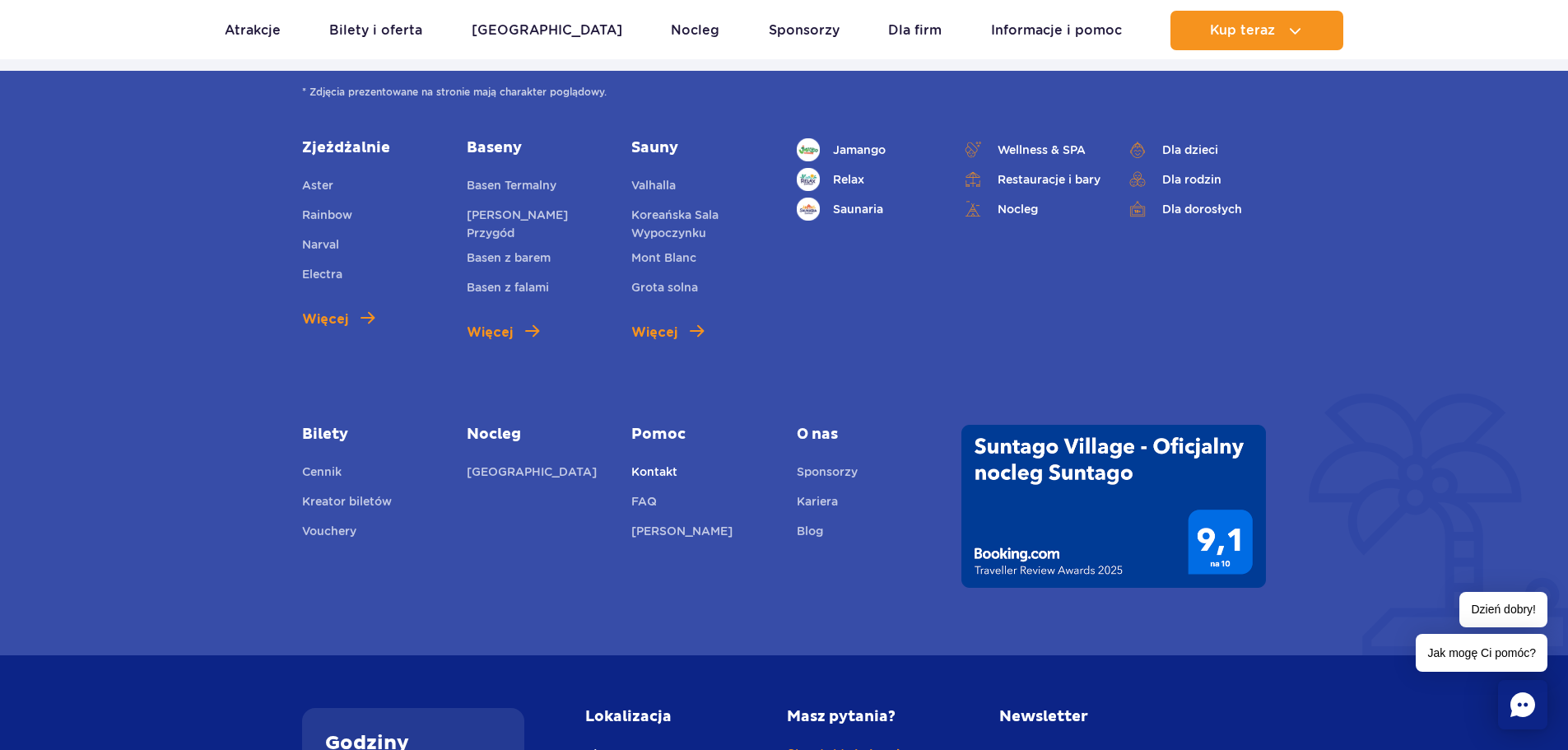
click at [646, 463] on link "Kontakt" at bounding box center [654, 474] width 46 height 23
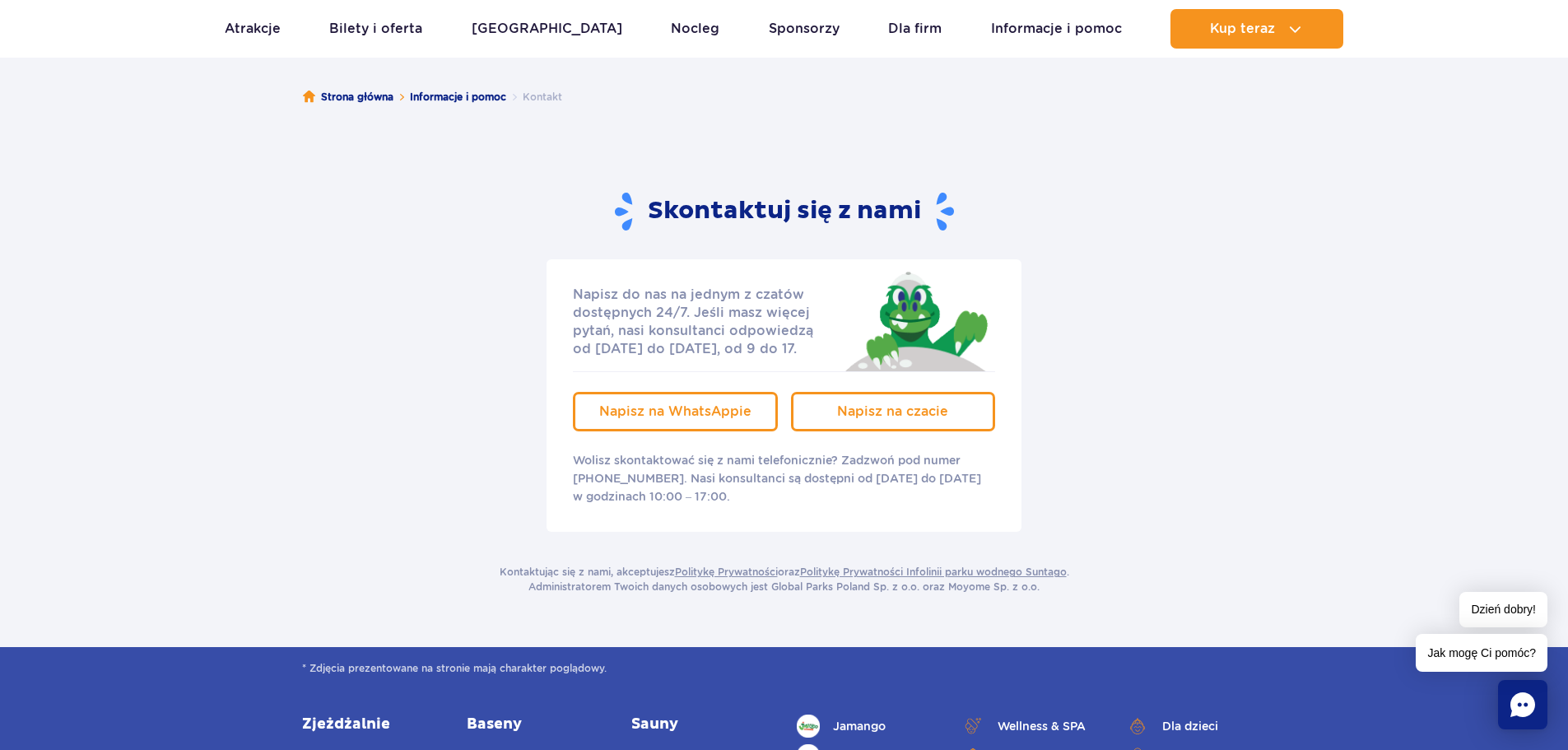
scroll to position [138, 0]
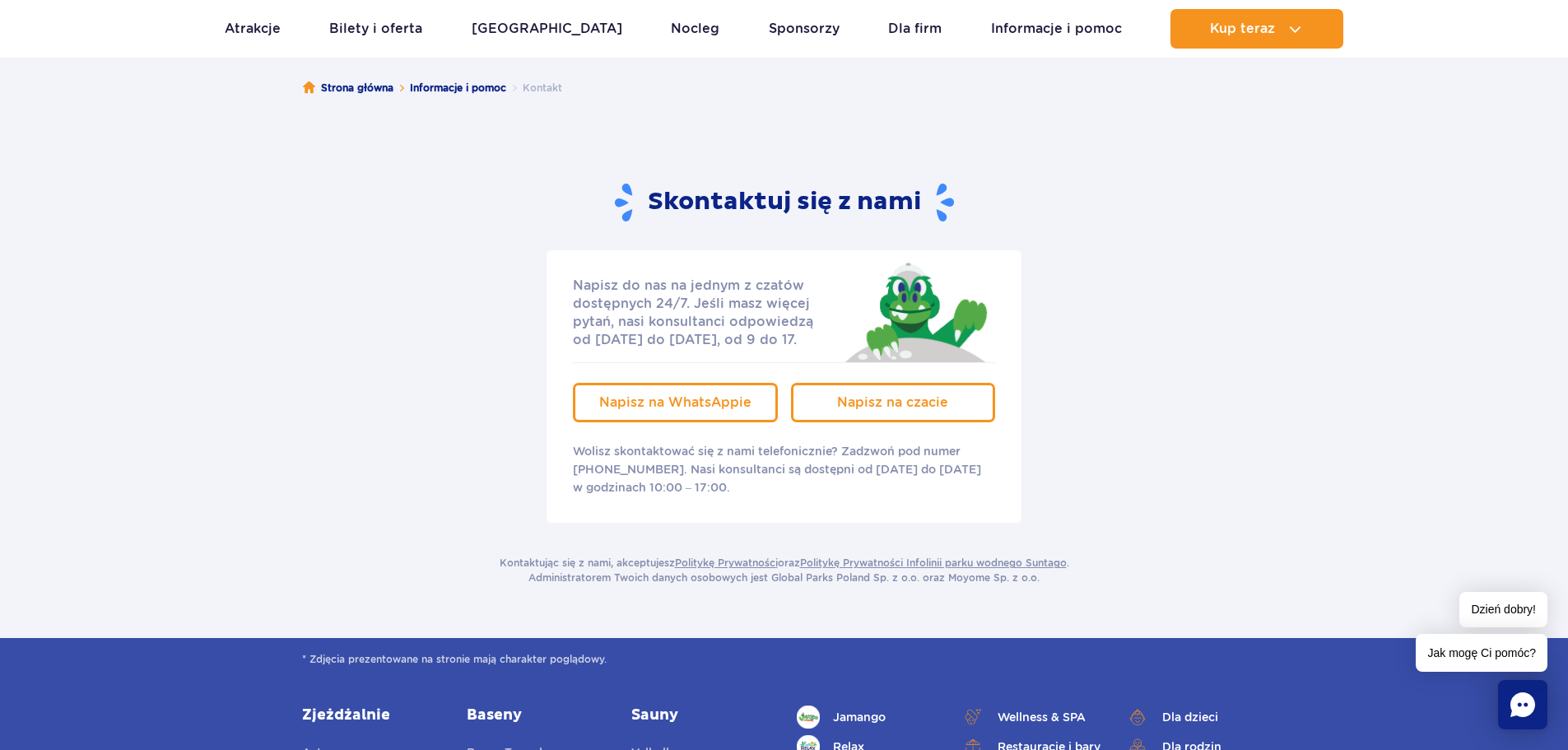
drag, startPoint x: 679, startPoint y: 468, endPoint x: 749, endPoint y: 488, distance: 72.8
click at [747, 489] on p "Wolisz skontaktować się z nami telefonicznie? Zadzwoń pod numer +48 22 122 0288…" at bounding box center [784, 469] width 422 height 54
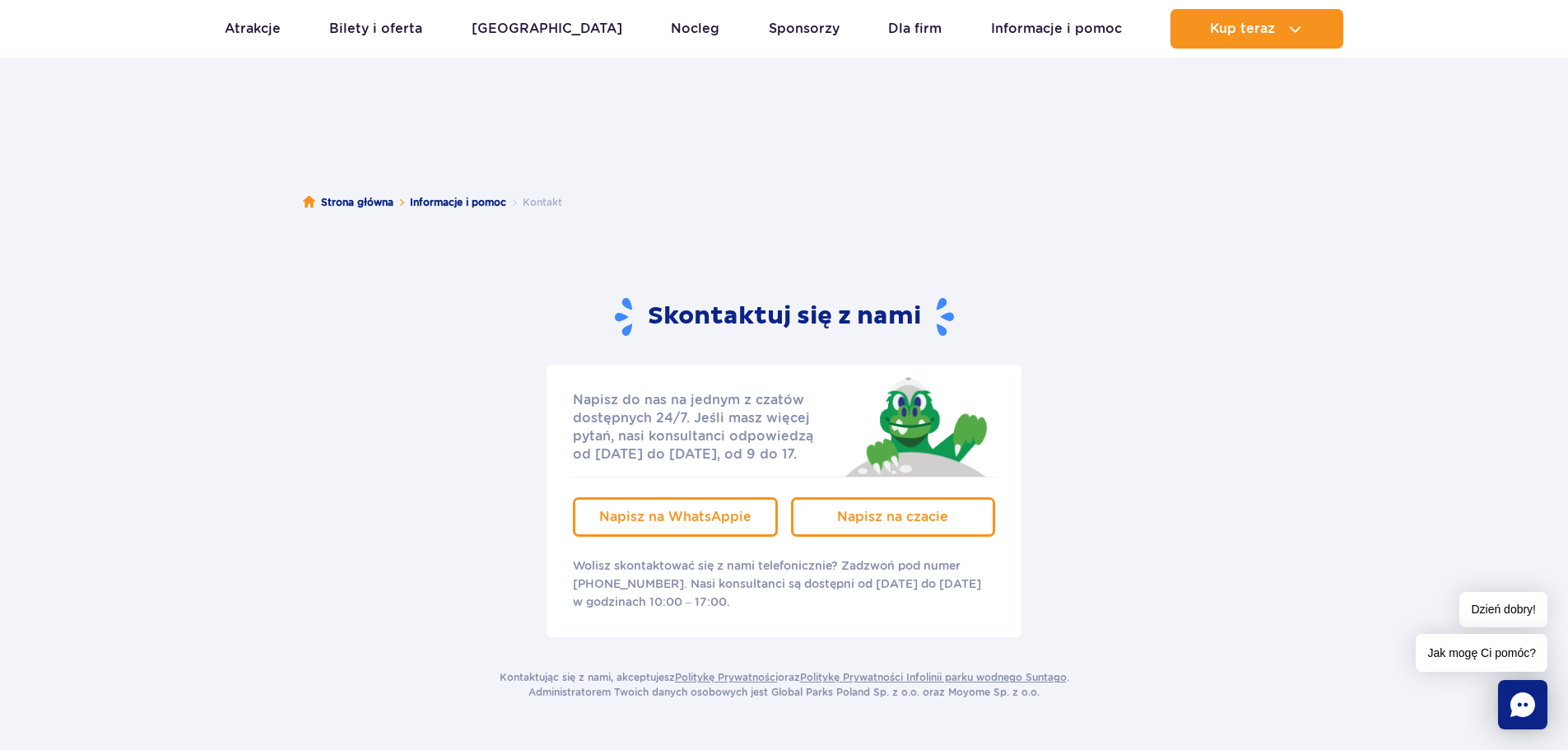
scroll to position [0, 0]
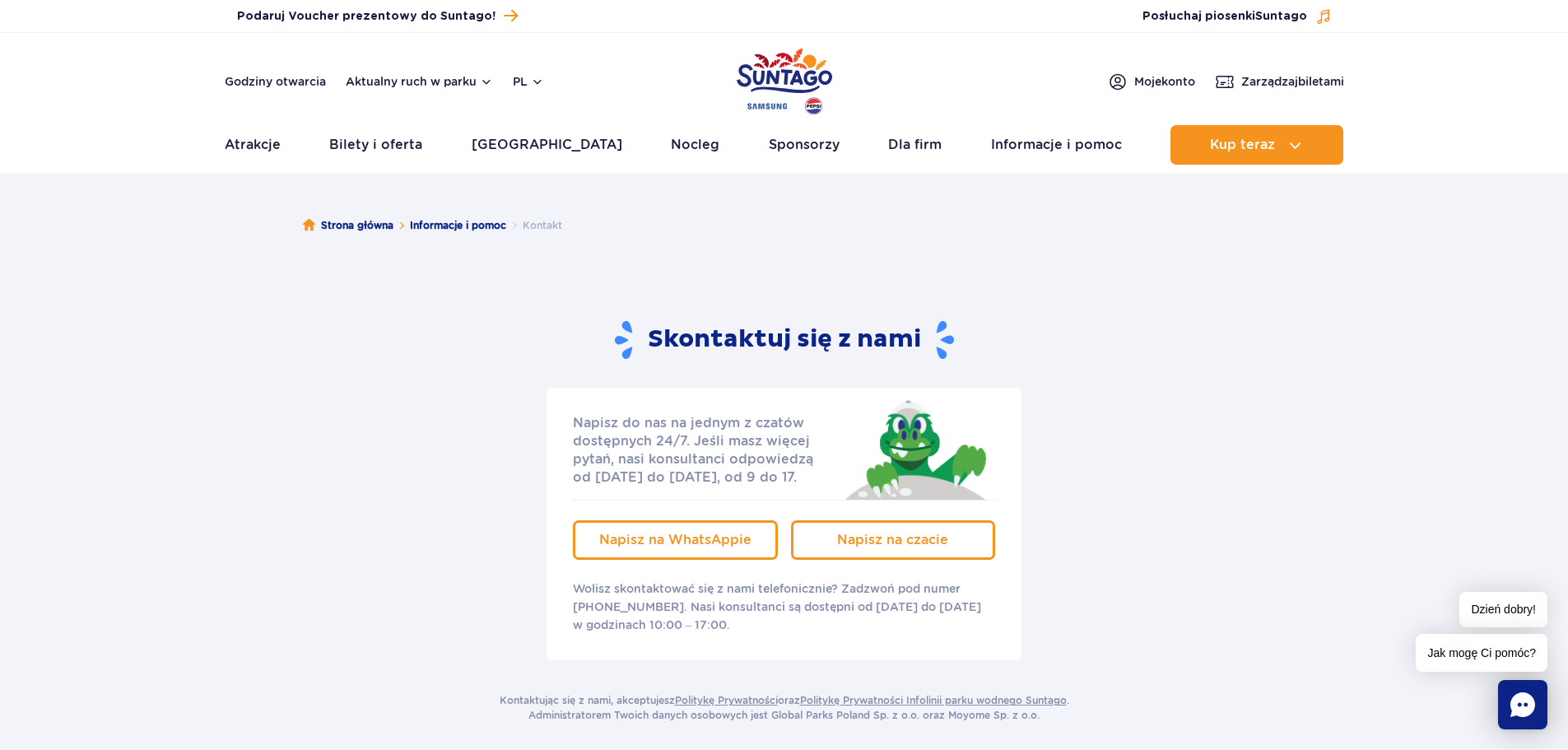
click at [1386, 233] on div "Strona główna Informacje i pomoc Kontakt Skontaktuj się z nami Napisz do nas na…" at bounding box center [784, 480] width 1568 height 591
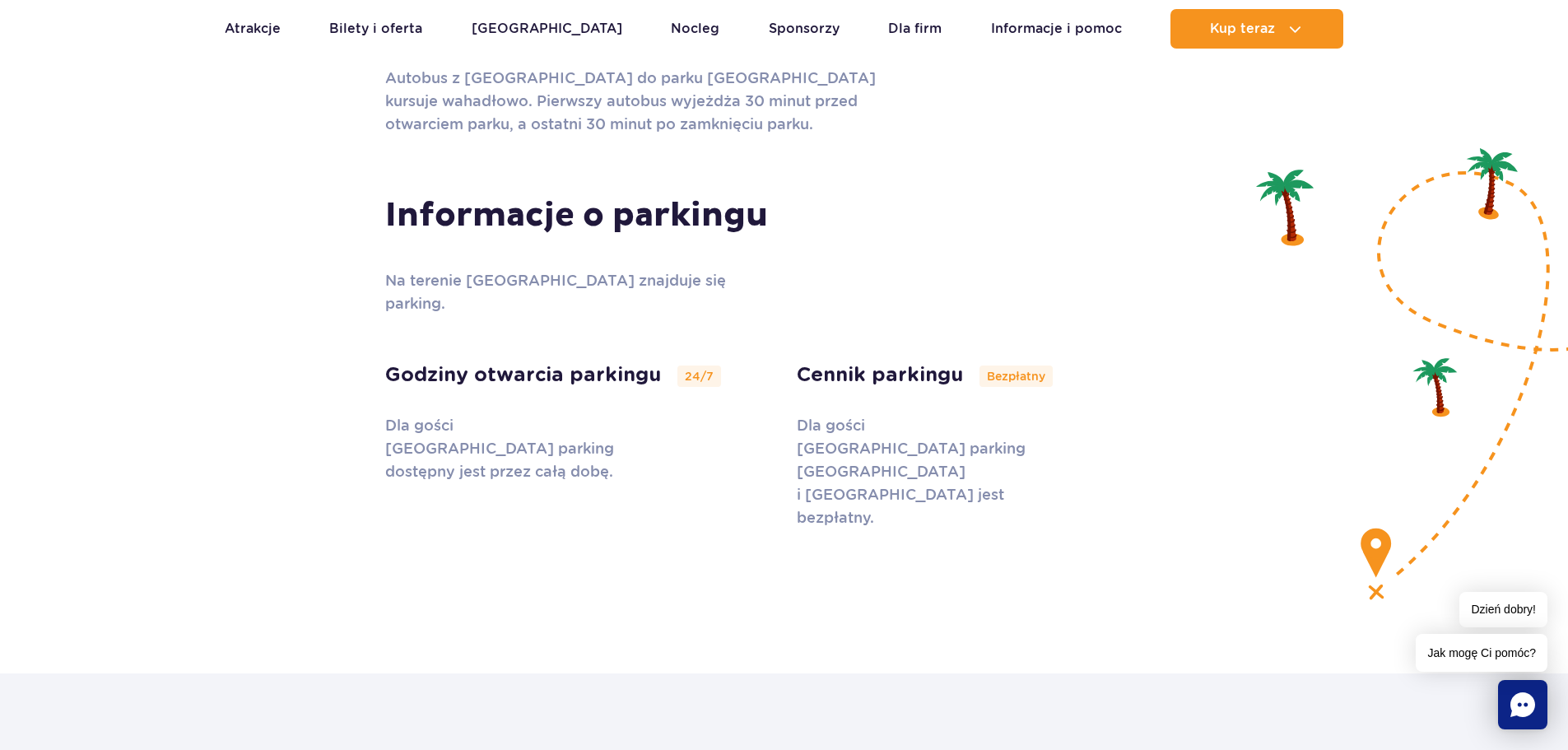
scroll to position [5150, 0]
